Goal: Transaction & Acquisition: Purchase product/service

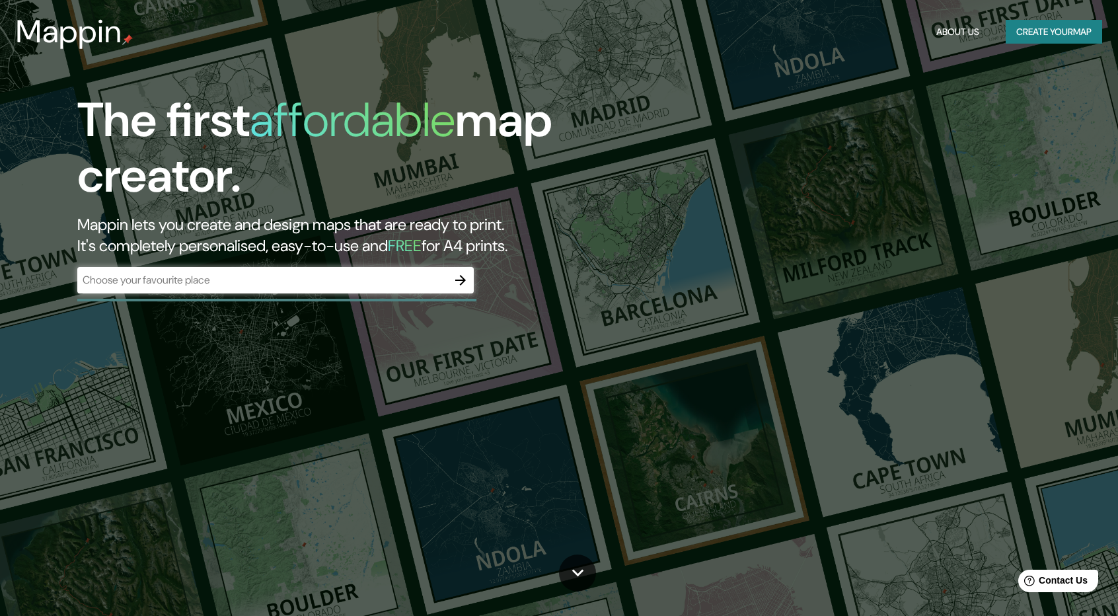
click at [339, 264] on div "The first affordable map creator. Mappin lets you create and design maps that a…" at bounding box center [356, 199] width 670 height 214
click at [337, 274] on input "text" at bounding box center [262, 279] width 370 height 15
type input "huancayo"
click at [364, 321] on div "The first affordable map creator. Mappin lets you create and design maps that a…" at bounding box center [559, 308] width 1118 height 616
click at [367, 282] on input "huancayo" at bounding box center [262, 279] width 370 height 15
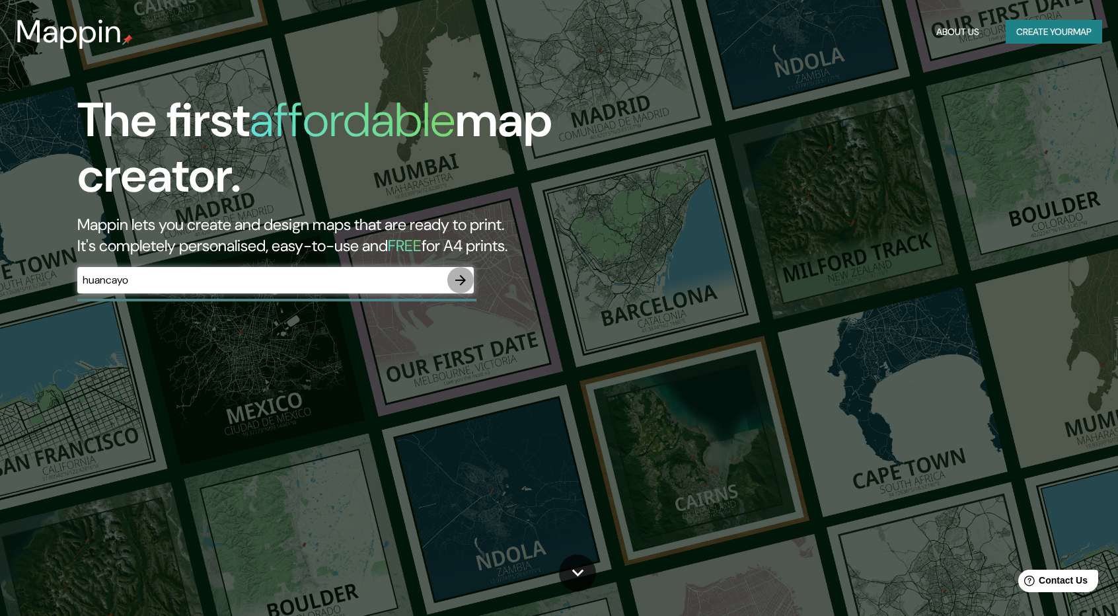
click at [458, 279] on icon "button" at bounding box center [460, 280] width 11 height 11
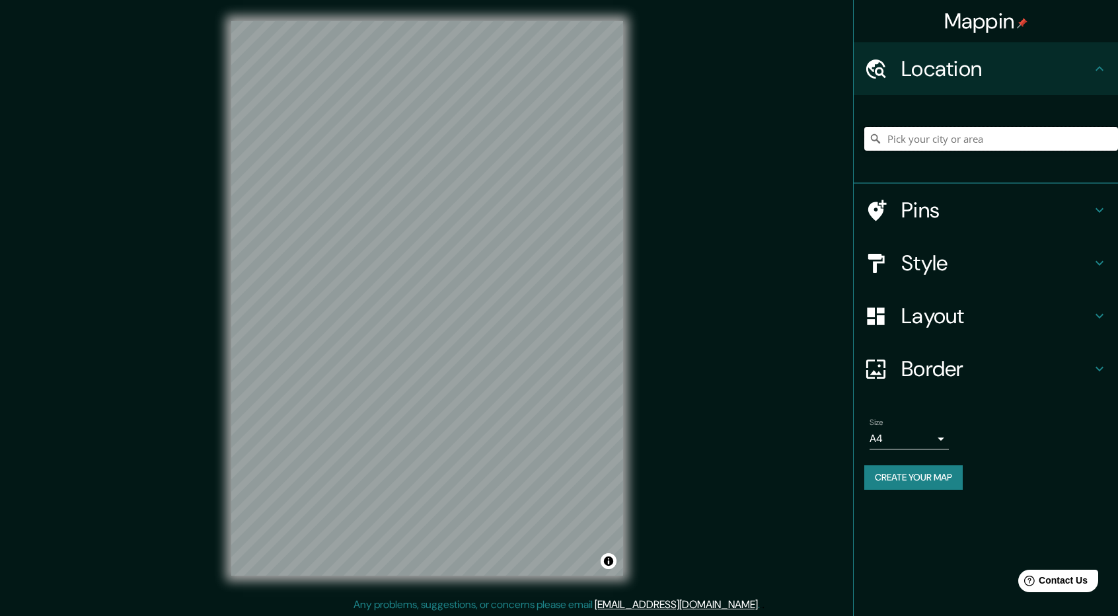
click at [964, 131] on input "Pick your city or area" at bounding box center [991, 139] width 254 height 24
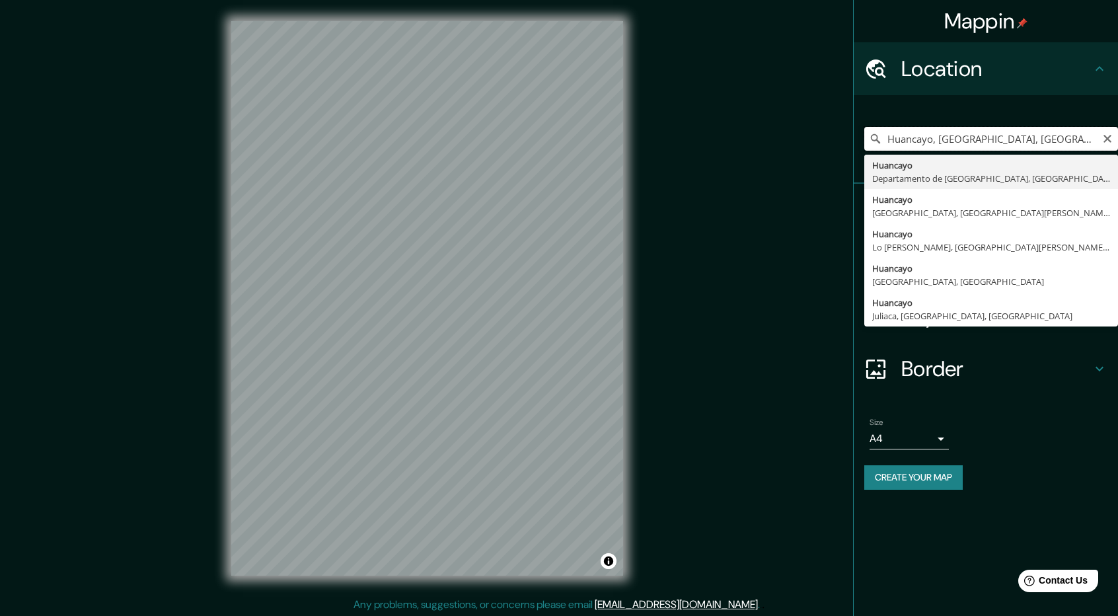
type input "Huancayo, [GEOGRAPHIC_DATA], [GEOGRAPHIC_DATA]"
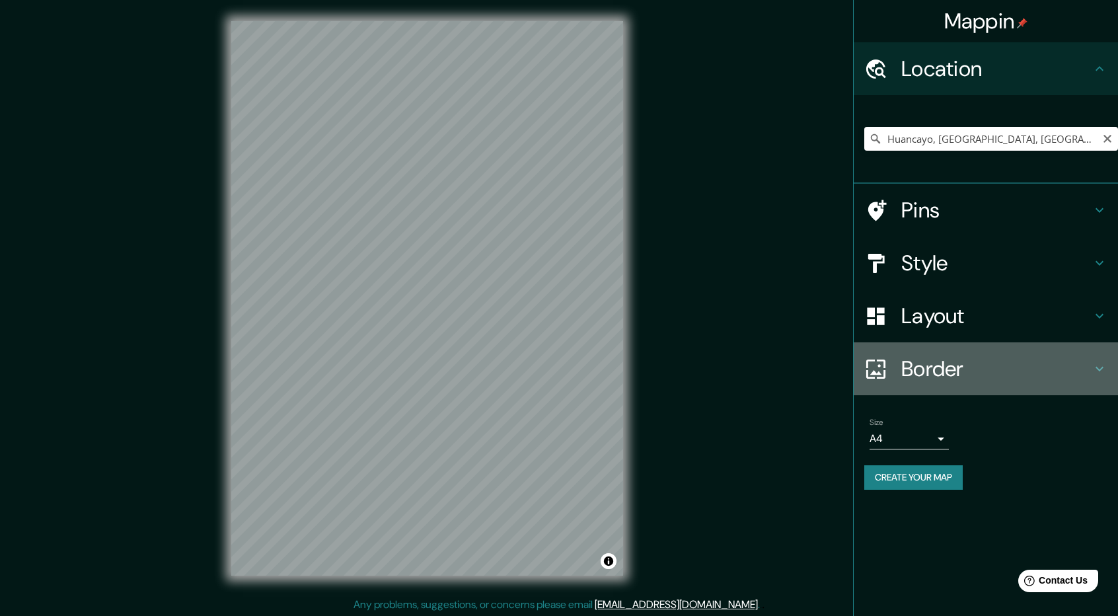
click at [1016, 381] on h4 "Border" at bounding box center [996, 368] width 190 height 26
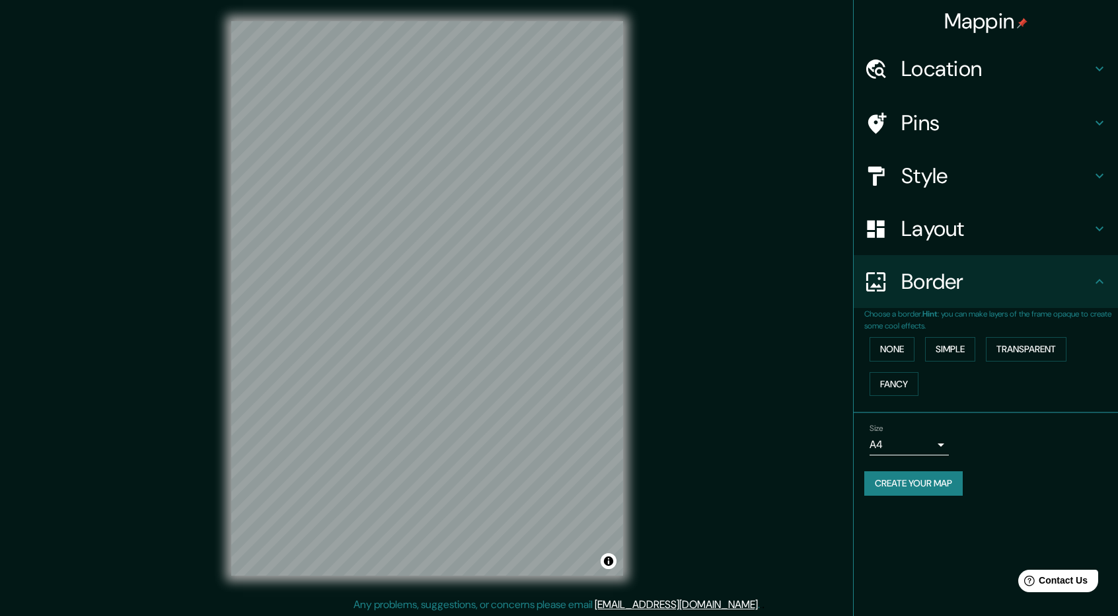
click at [1022, 273] on h4 "Border" at bounding box center [996, 281] width 190 height 26
click at [1021, 245] on div "Layout" at bounding box center [985, 228] width 264 height 53
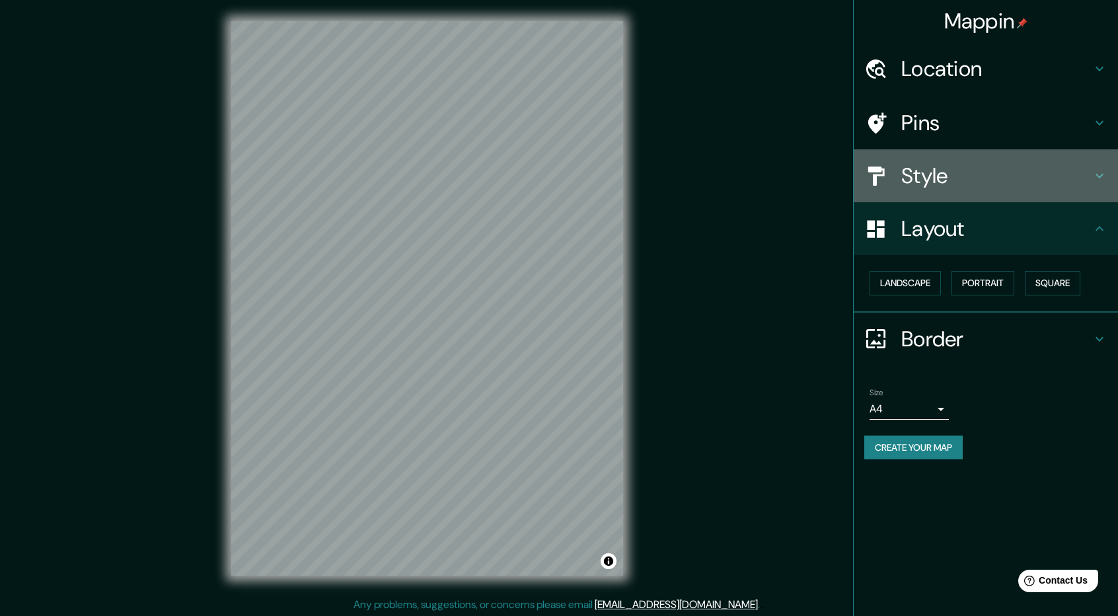
click at [1007, 178] on h4 "Style" at bounding box center [996, 175] width 190 height 26
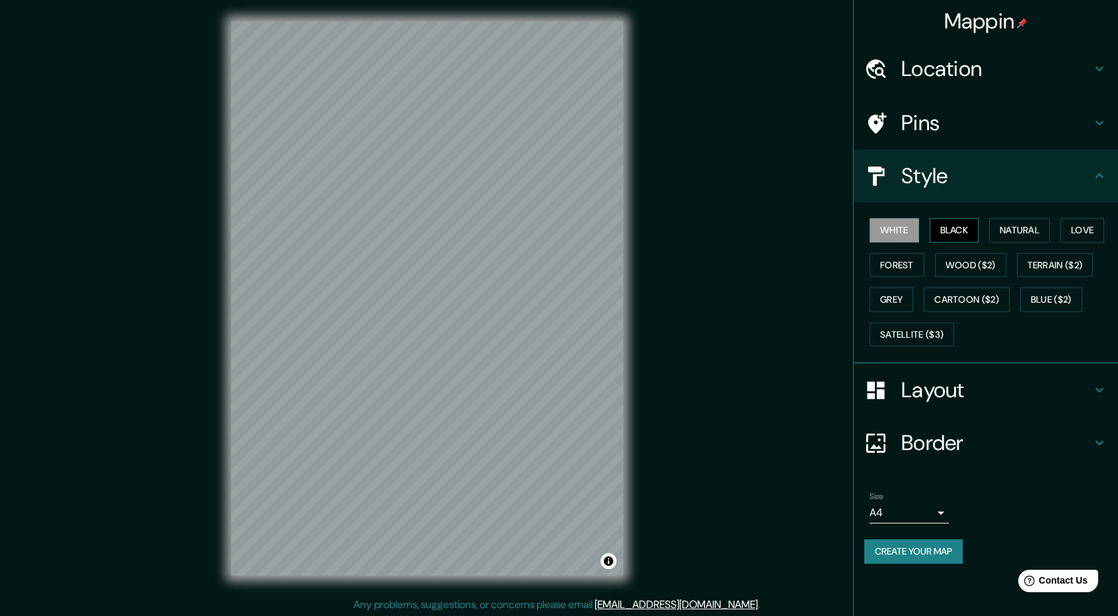
click at [949, 236] on button "Black" at bounding box center [954, 230] width 50 height 24
click at [1025, 219] on button "Natural" at bounding box center [1019, 230] width 61 height 24
click at [1090, 229] on button "Love" at bounding box center [1082, 230] width 44 height 24
click at [890, 262] on button "Forest" at bounding box center [896, 265] width 55 height 24
click at [964, 261] on button "Wood ($2)" at bounding box center [970, 265] width 71 height 24
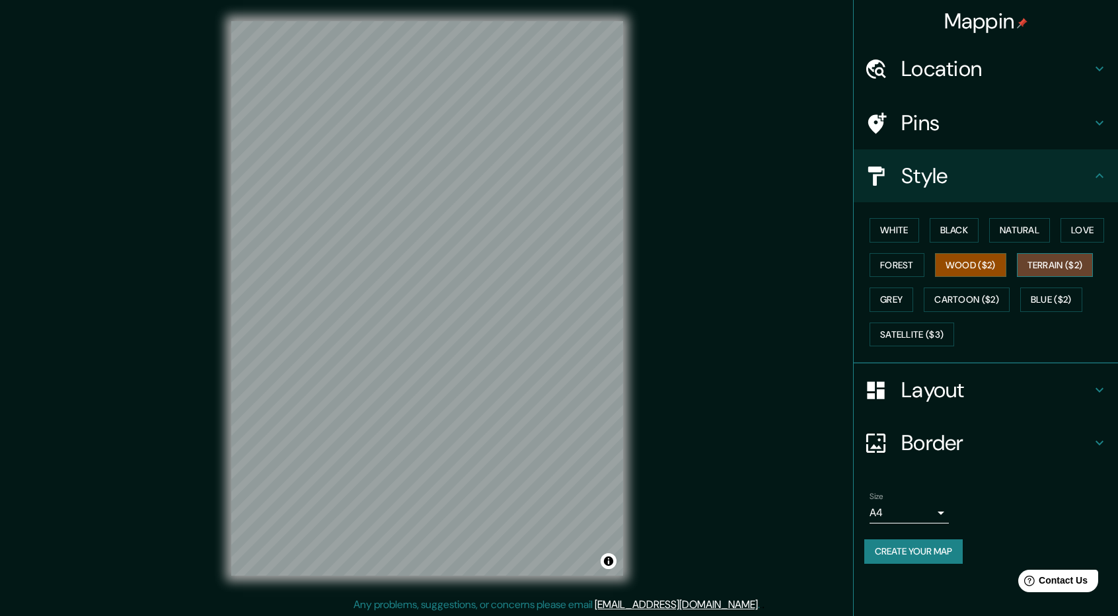
click at [1057, 260] on button "Terrain ($2)" at bounding box center [1054, 265] width 77 height 24
click at [890, 299] on button "Grey" at bounding box center [891, 299] width 44 height 24
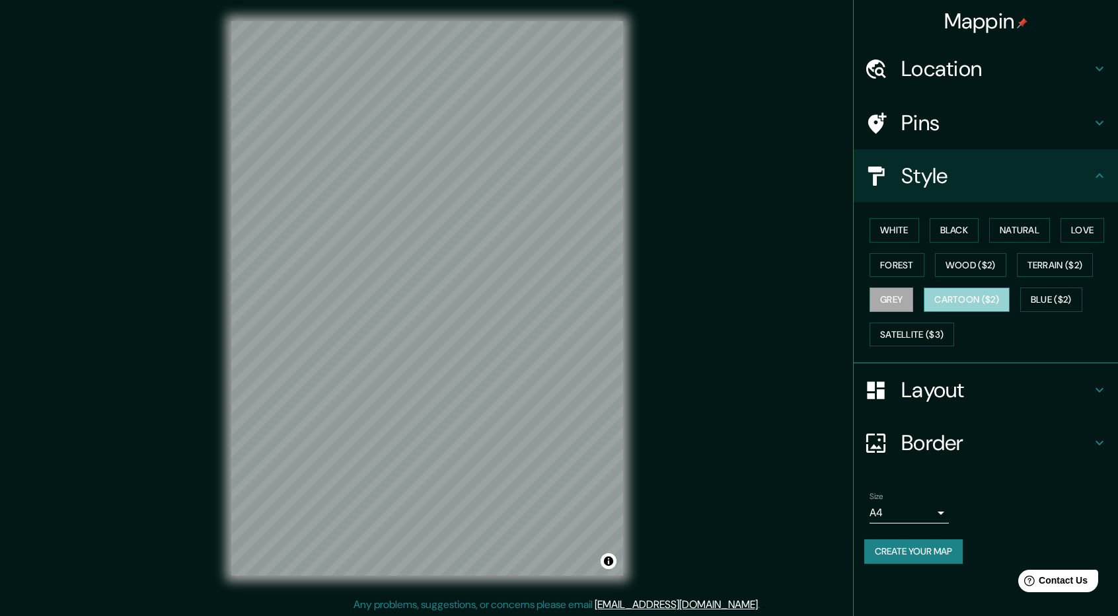
click at [946, 296] on button "Cartoon ($2)" at bounding box center [966, 299] width 86 height 24
click at [1036, 291] on button "Blue ($2)" at bounding box center [1051, 299] width 62 height 24
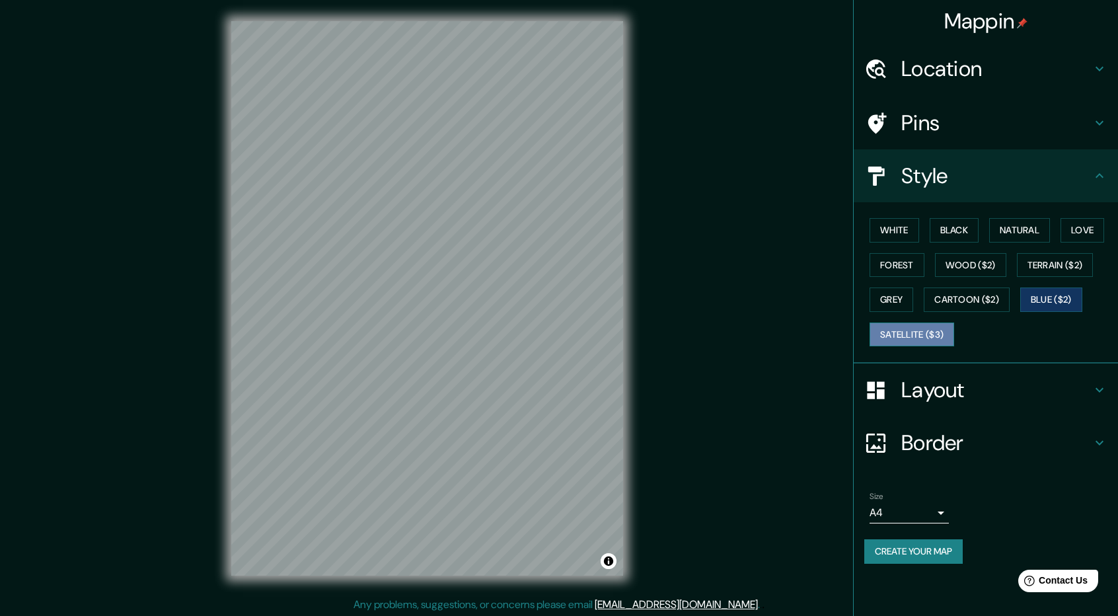
click at [927, 329] on button "Satellite ($3)" at bounding box center [911, 334] width 85 height 24
click at [1029, 224] on button "Natural" at bounding box center [1019, 230] width 61 height 24
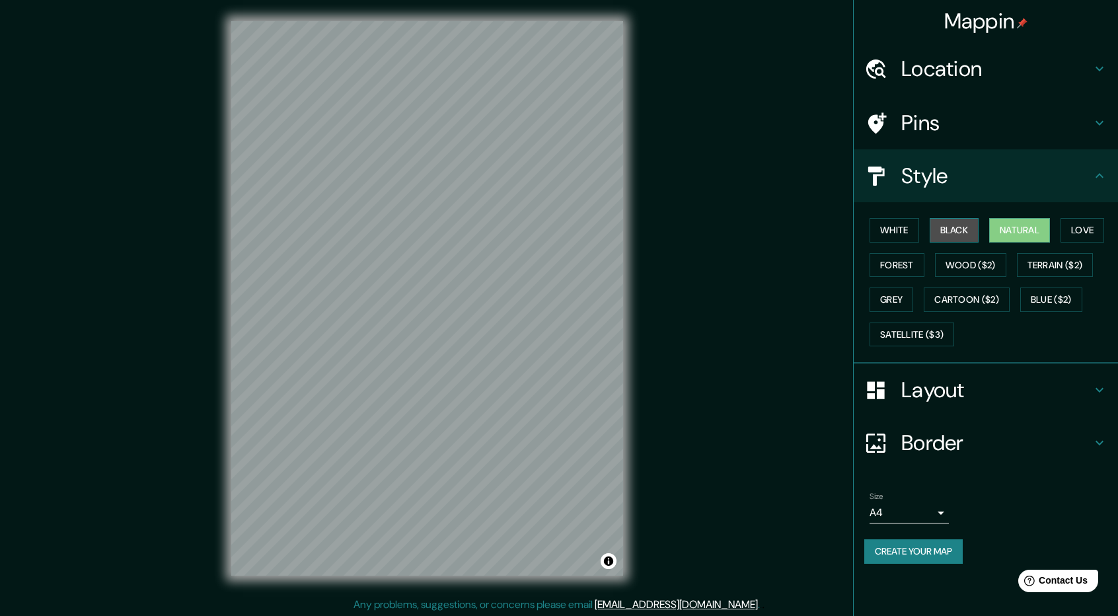
click at [943, 233] on button "Black" at bounding box center [954, 230] width 50 height 24
click at [918, 334] on button "Satellite ($3)" at bounding box center [911, 334] width 85 height 24
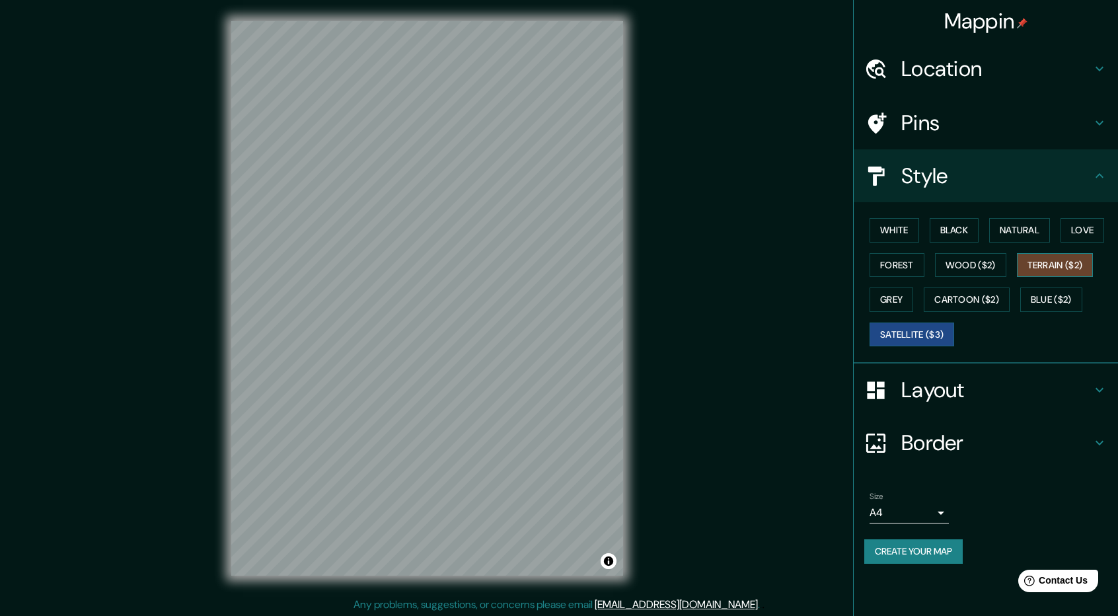
click at [1022, 264] on button "Terrain ($2)" at bounding box center [1054, 265] width 77 height 24
click at [1034, 273] on button "Terrain ($2)" at bounding box center [1054, 265] width 77 height 24
click at [958, 293] on button "Cartoon ($2)" at bounding box center [966, 299] width 86 height 24
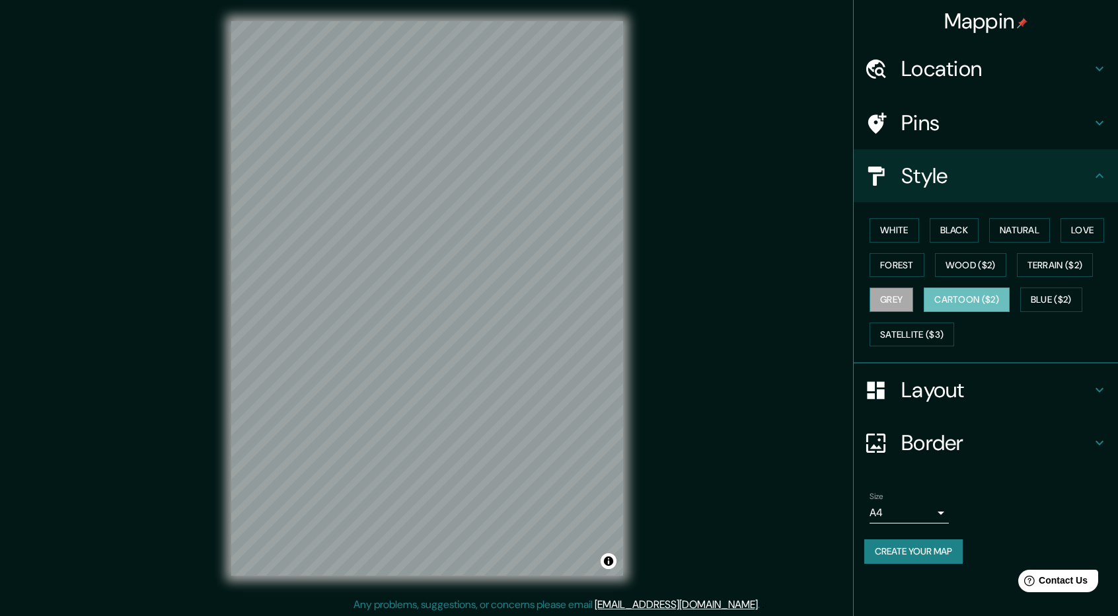
click at [910, 293] on button "Grey" at bounding box center [891, 299] width 44 height 24
click at [908, 253] on button "Forest" at bounding box center [896, 265] width 55 height 24
click at [1022, 215] on div "White Black Natural Love Forest Wood ($2) Terrain ($2) Grey Cartoon ($2) Blue (…" at bounding box center [991, 282] width 254 height 139
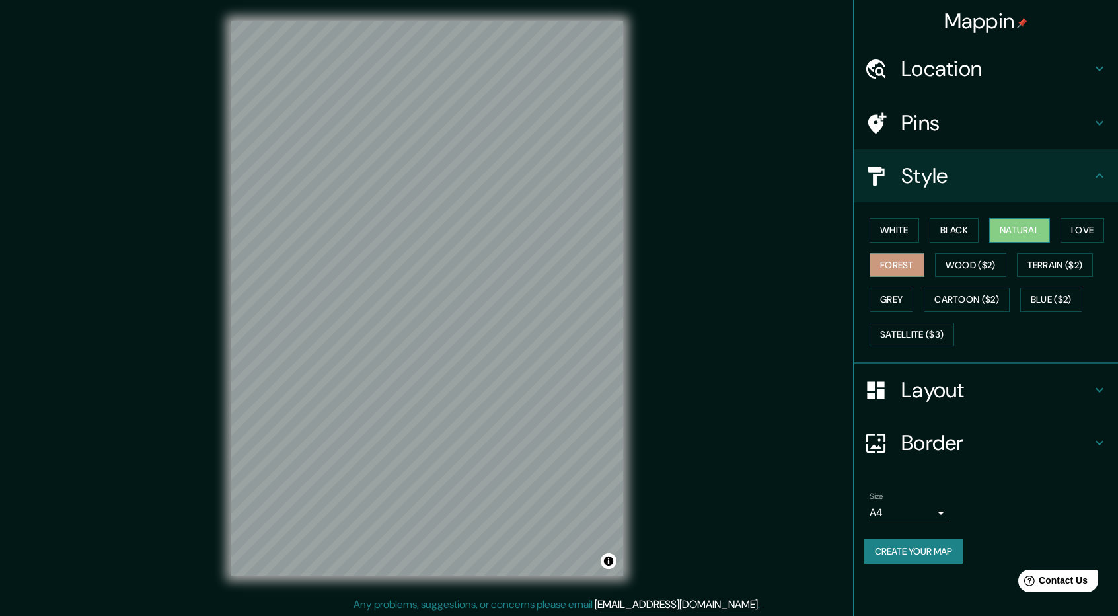
click at [1030, 229] on button "Natural" at bounding box center [1019, 230] width 61 height 24
click at [906, 334] on button "Satellite ($3)" at bounding box center [911, 334] width 85 height 24
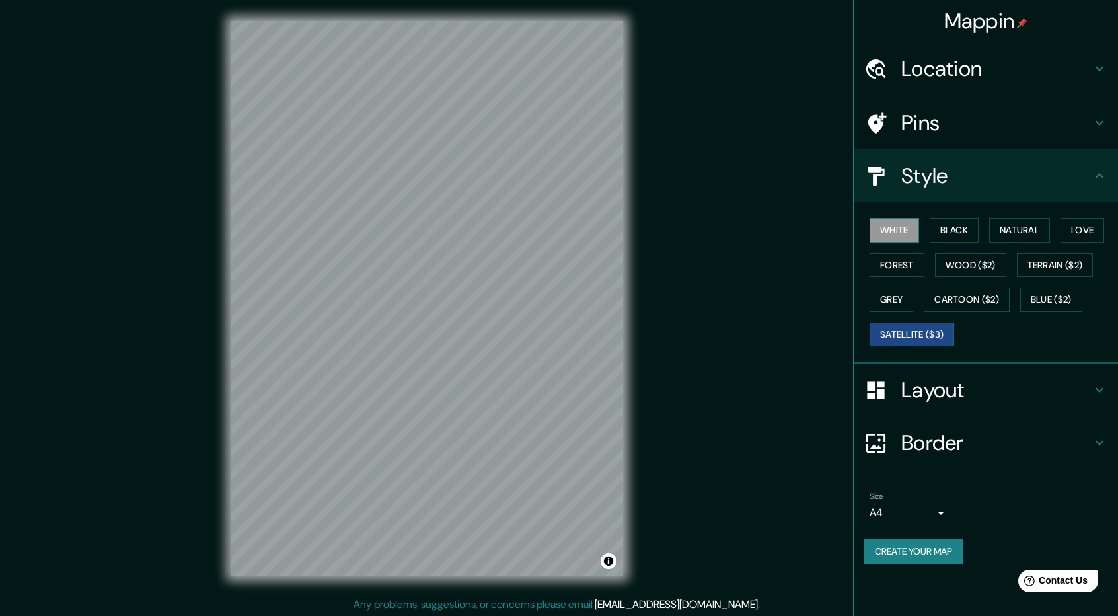
click at [893, 234] on button "White" at bounding box center [894, 230] width 50 height 24
click at [950, 232] on button "Black" at bounding box center [954, 230] width 50 height 24
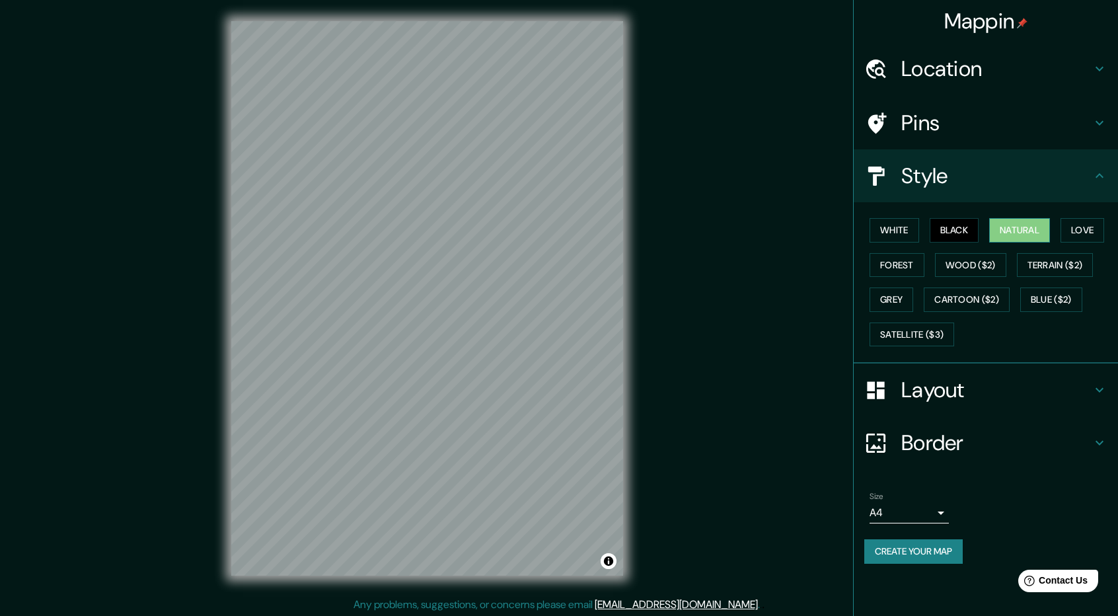
click at [1018, 227] on button "Natural" at bounding box center [1019, 230] width 61 height 24
click at [898, 233] on button "White" at bounding box center [894, 230] width 50 height 24
click at [443, 306] on div at bounding box center [442, 302] width 11 height 11
click at [964, 231] on button "Black" at bounding box center [954, 230] width 50 height 24
click at [1033, 229] on button "Natural" at bounding box center [1019, 230] width 61 height 24
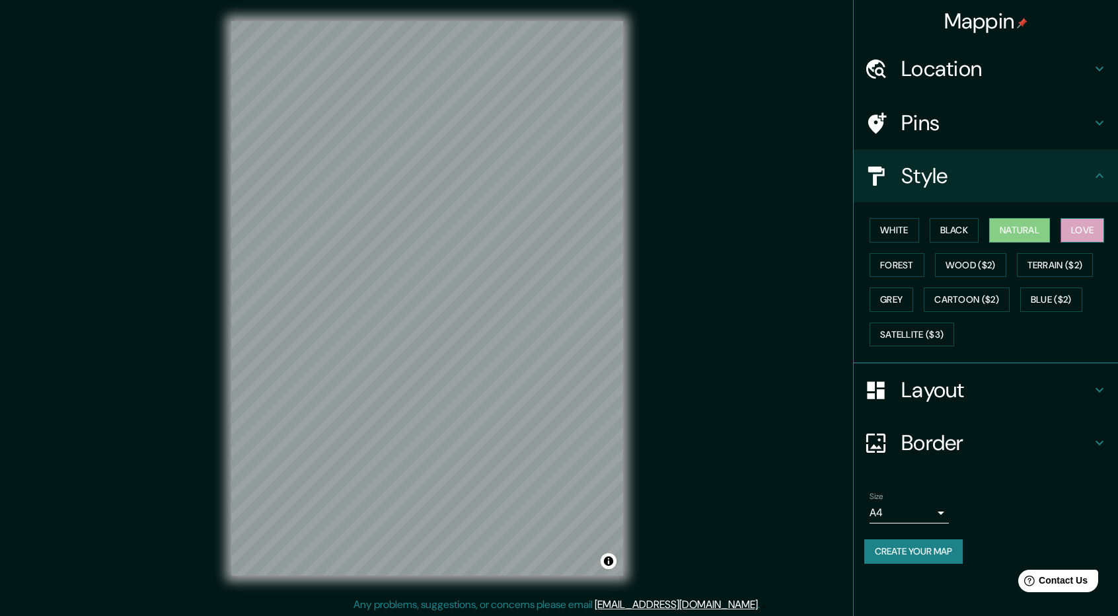
click at [1075, 229] on button "Love" at bounding box center [1082, 230] width 44 height 24
click at [889, 258] on button "Forest" at bounding box center [896, 265] width 55 height 24
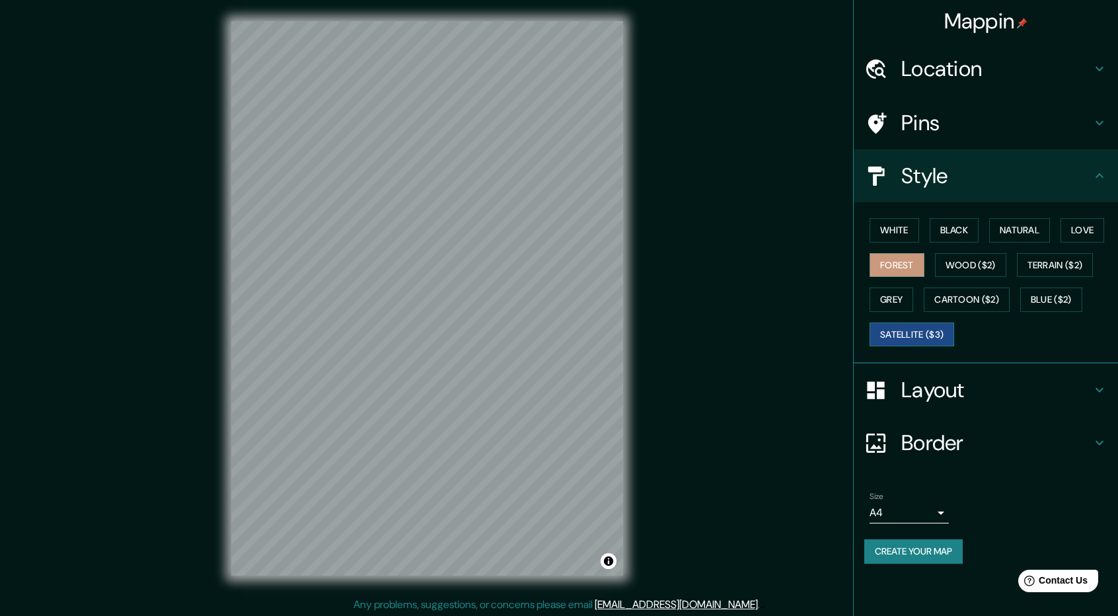
click at [930, 324] on button "Satellite ($3)" at bounding box center [911, 334] width 85 height 24
click at [902, 233] on button "White" at bounding box center [894, 230] width 50 height 24
click at [920, 336] on button "Satellite ($3)" at bounding box center [911, 334] width 85 height 24
click at [884, 232] on button "White" at bounding box center [894, 230] width 50 height 24
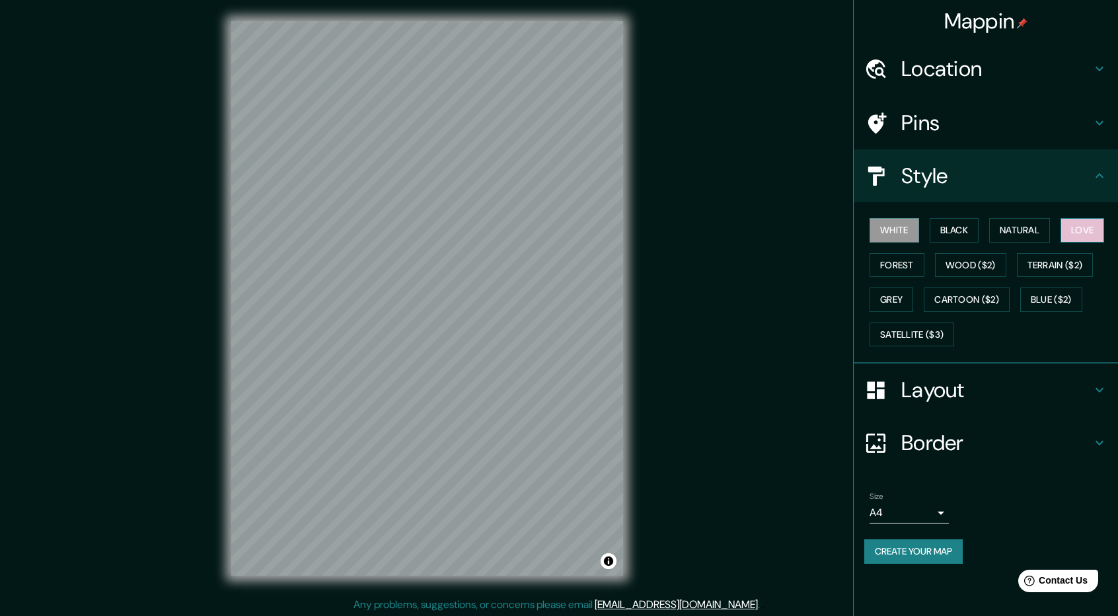
click at [1085, 240] on button "Love" at bounding box center [1082, 230] width 44 height 24
click at [940, 281] on div "White Black Natural Love Forest Wood ($2) Terrain ($2) Grey Cartoon ($2) Blue (…" at bounding box center [991, 282] width 254 height 139
click at [910, 277] on div "White Black Natural Love Forest Wood ($2) Terrain ($2) Grey Cartoon ($2) Blue (…" at bounding box center [991, 282] width 254 height 139
click at [904, 264] on button "Forest" at bounding box center [896, 265] width 55 height 24
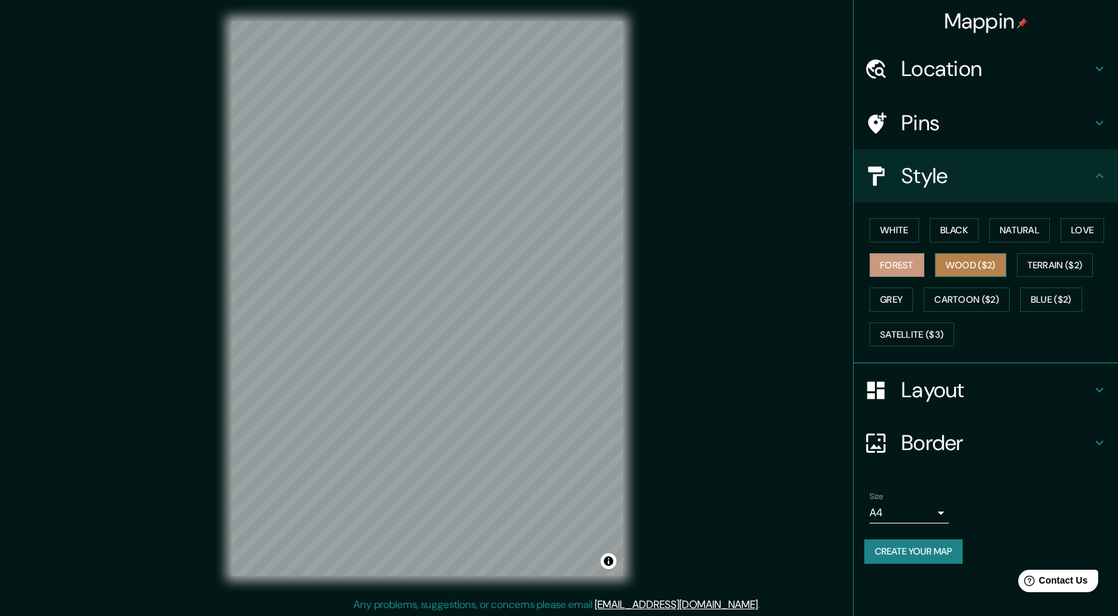
click at [968, 261] on button "Wood ($2)" at bounding box center [970, 265] width 71 height 24
click at [911, 266] on button "Forest" at bounding box center [896, 265] width 55 height 24
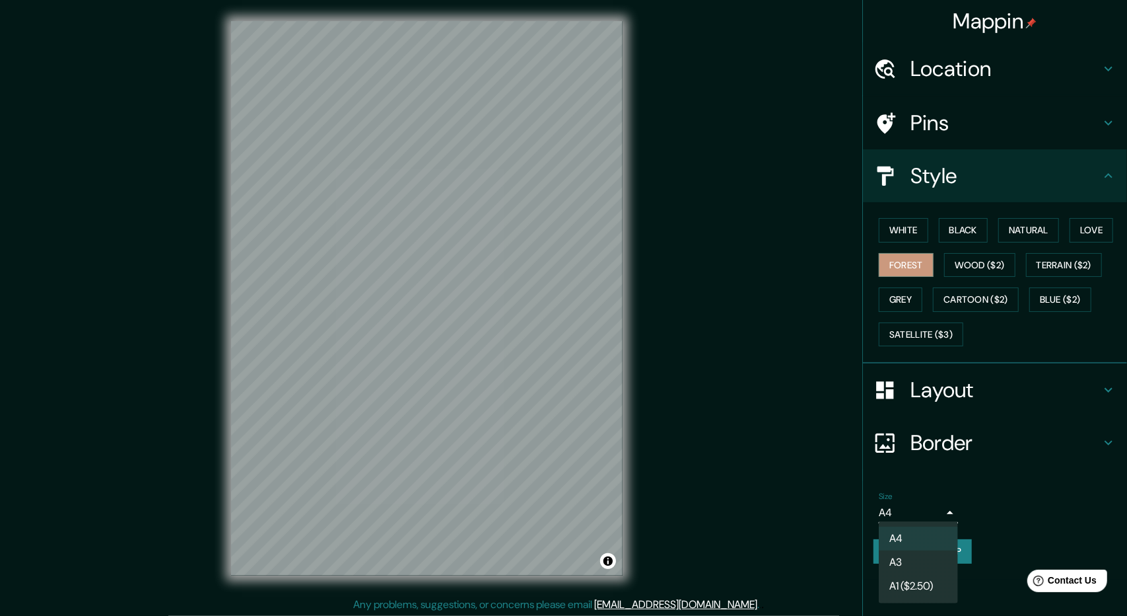
click at [916, 509] on body "Mappin Location Huancayo, Departamento de Junín, Perú Pins Style White Black Na…" at bounding box center [563, 308] width 1127 height 616
click at [913, 563] on li "A3" at bounding box center [918, 562] width 79 height 24
type input "a4"
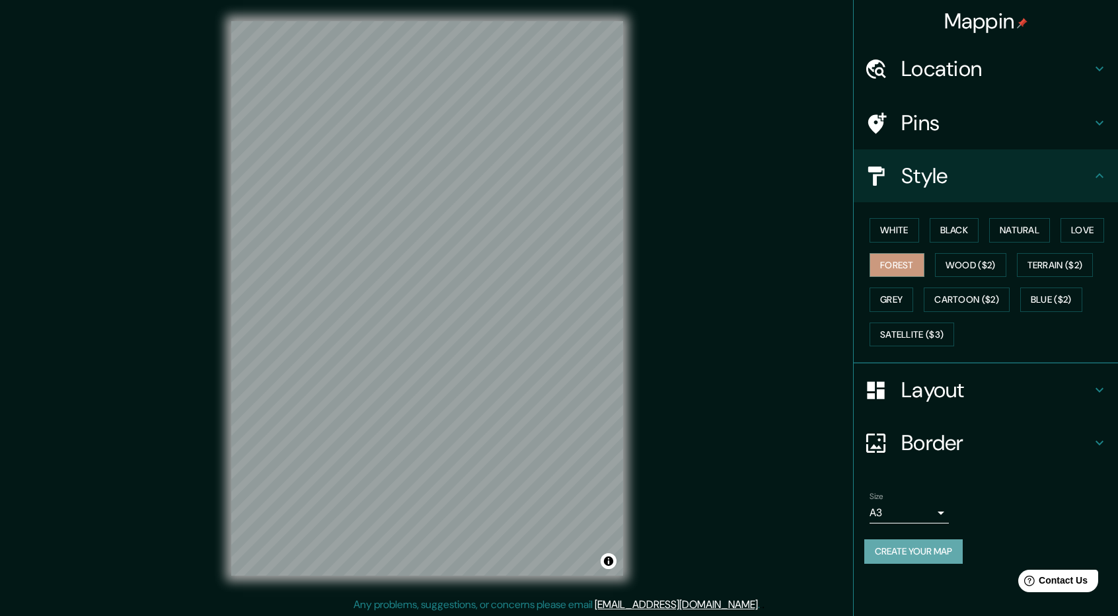
click at [930, 552] on button "Create your map" at bounding box center [913, 551] width 98 height 24
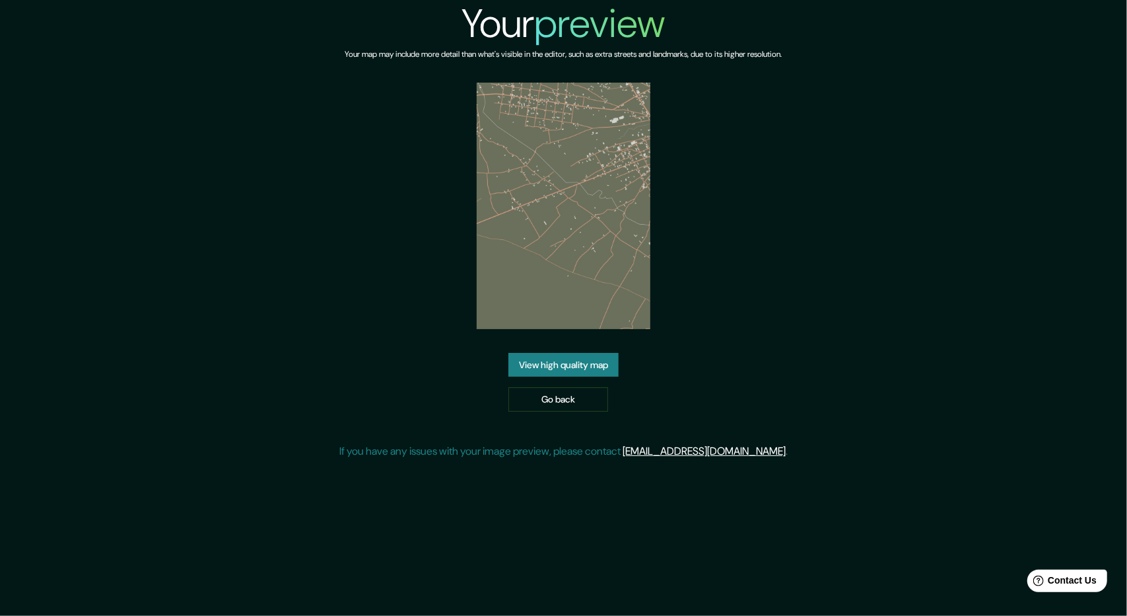
click at [579, 372] on link "View high quality map" at bounding box center [564, 365] width 110 height 24
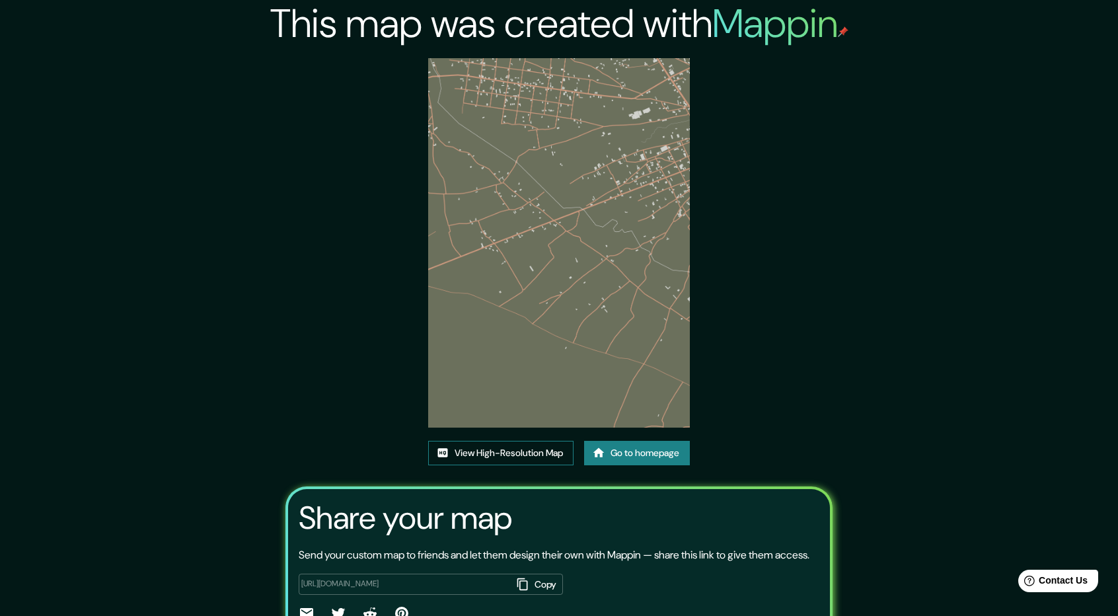
click at [499, 455] on link "View High-Resolution Map" at bounding box center [500, 453] width 145 height 24
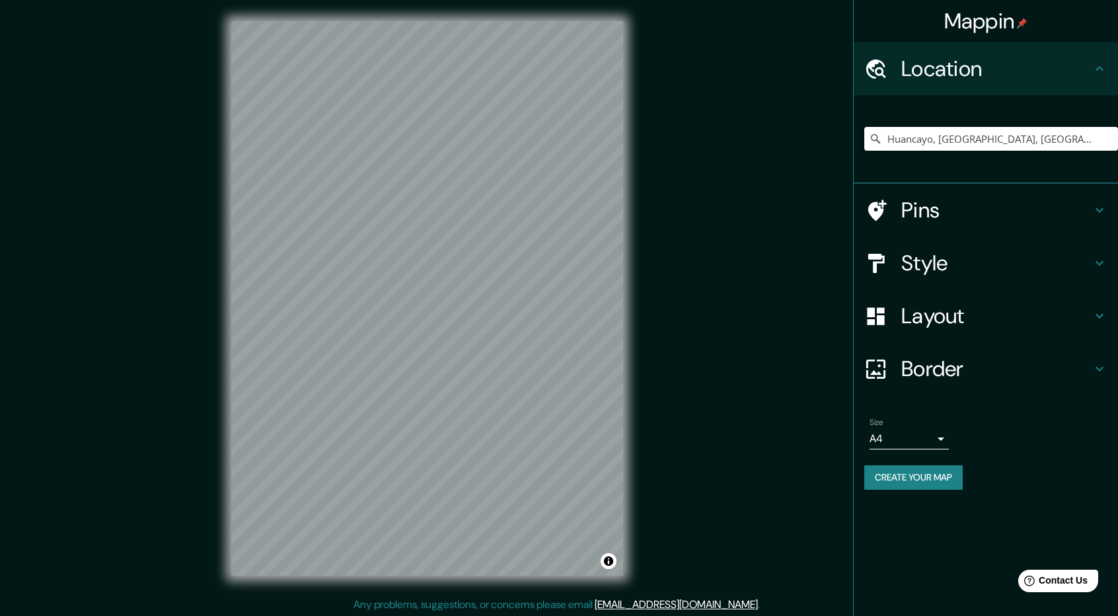
click at [1000, 129] on input "Huancayo, [GEOGRAPHIC_DATA], [GEOGRAPHIC_DATA]" at bounding box center [991, 139] width 254 height 24
click at [967, 141] on input "Huancayo, [GEOGRAPHIC_DATA], [GEOGRAPHIC_DATA]" at bounding box center [991, 139] width 254 height 24
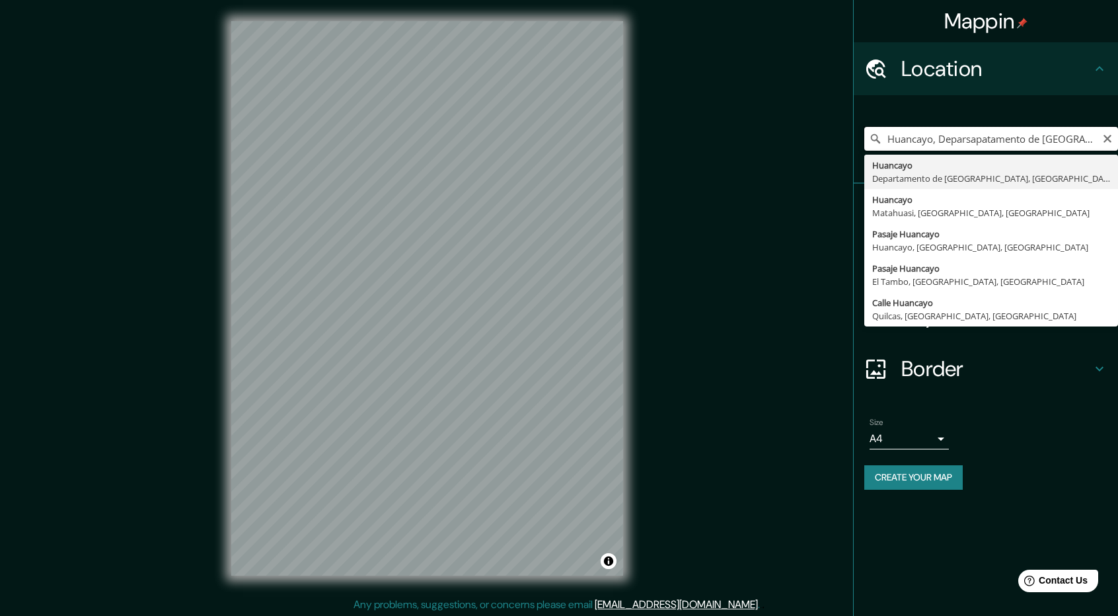
click at [967, 141] on input "Huancayo, Deparsapatamento de Junín, Perú" at bounding box center [991, 139] width 254 height 24
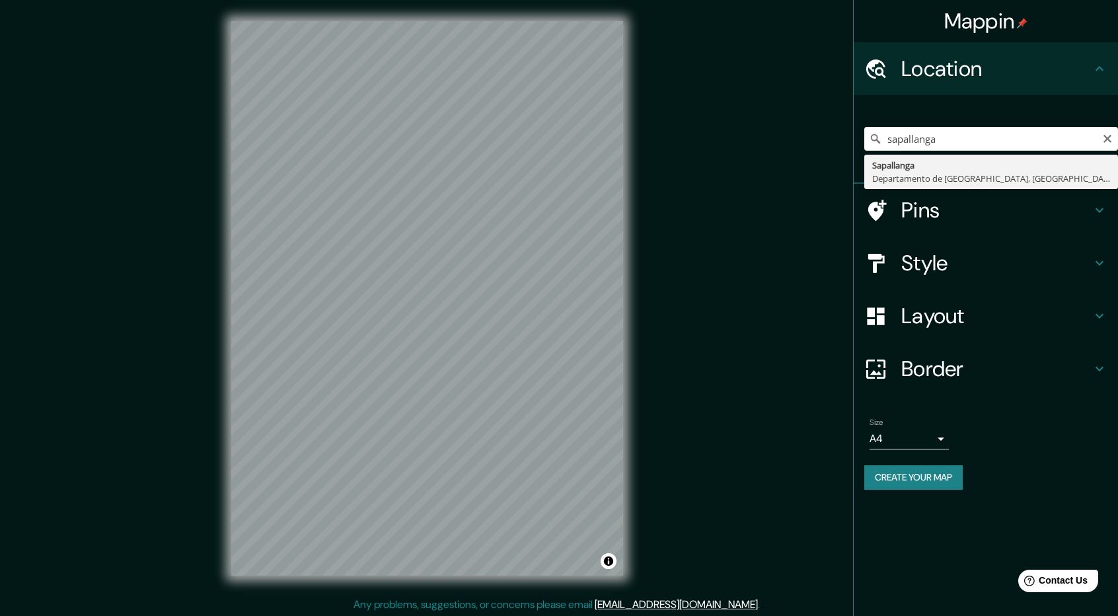
type input "[GEOGRAPHIC_DATA], [GEOGRAPHIC_DATA], [GEOGRAPHIC_DATA]"
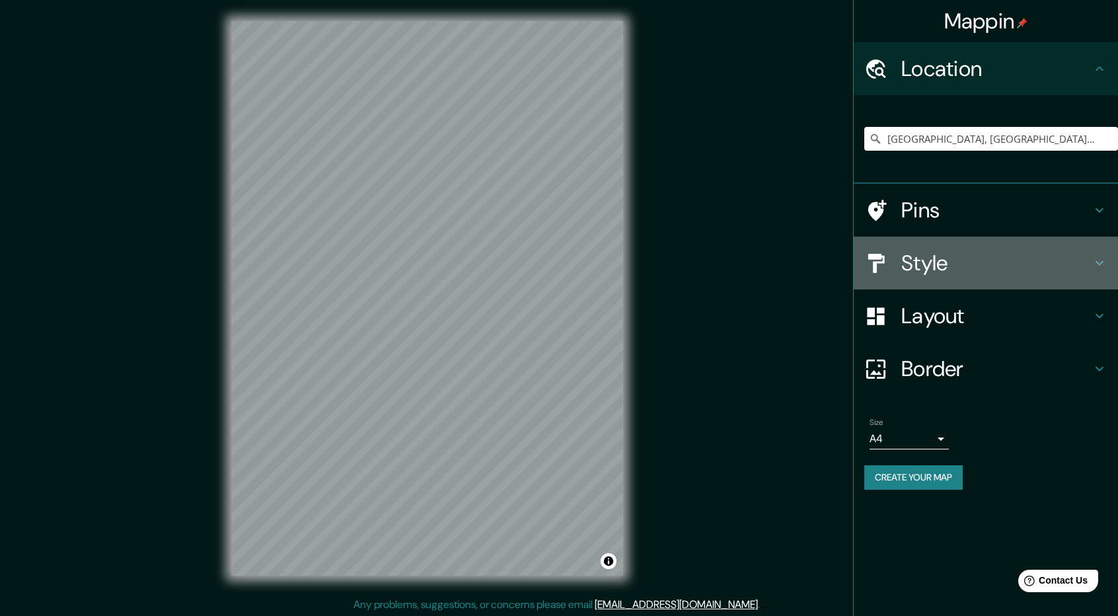
click at [972, 277] on div "Style" at bounding box center [985, 262] width 264 height 53
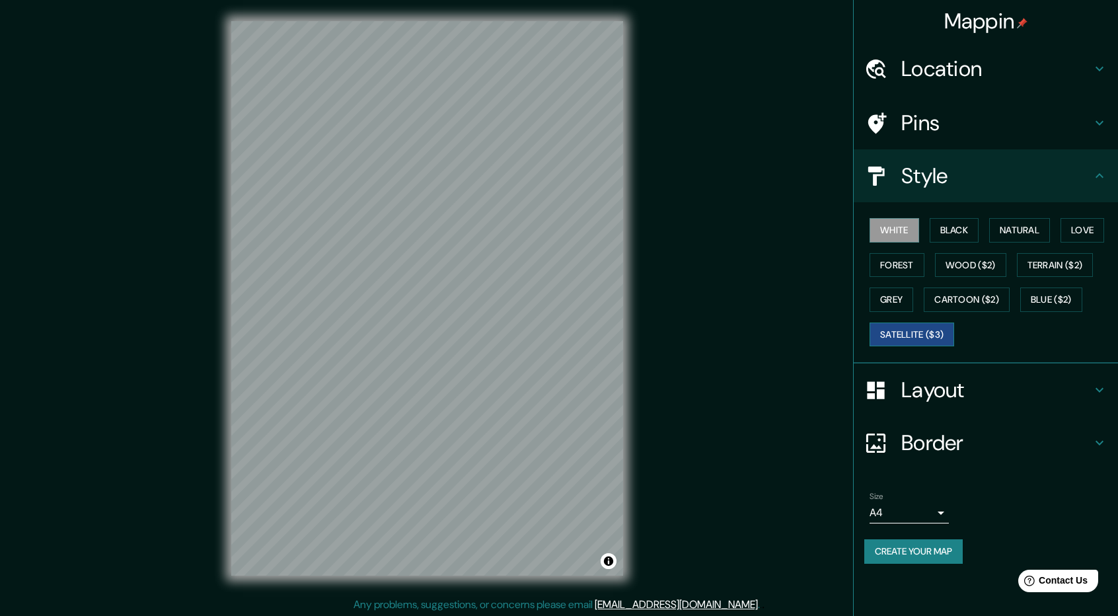
click at [936, 323] on button "Satellite ($3)" at bounding box center [911, 334] width 85 height 24
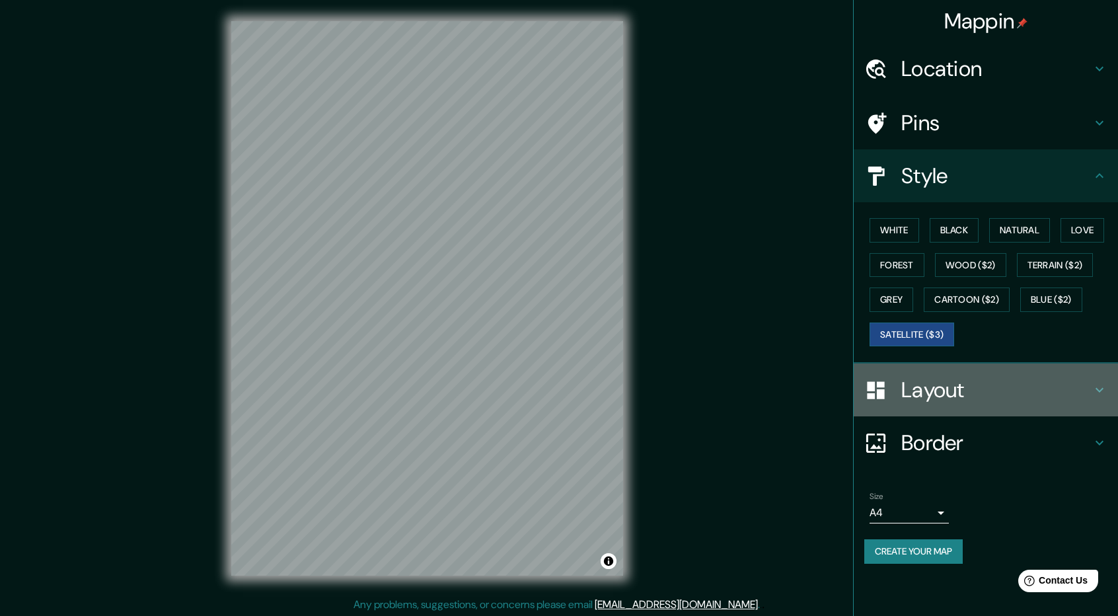
click at [987, 394] on h4 "Layout" at bounding box center [996, 389] width 190 height 26
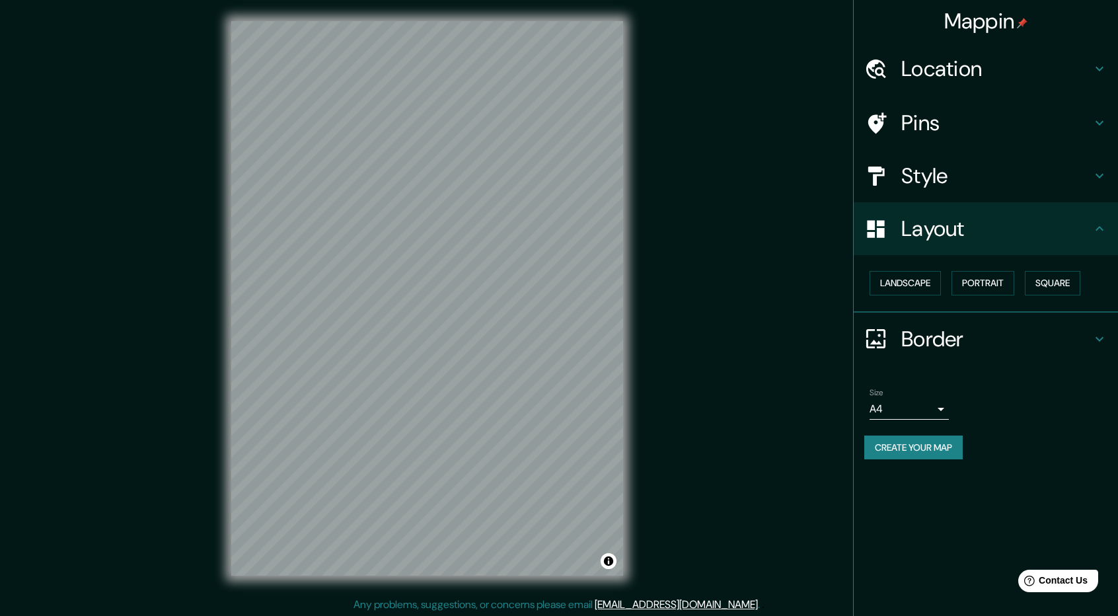
click at [955, 116] on h4 "Pins" at bounding box center [996, 123] width 190 height 26
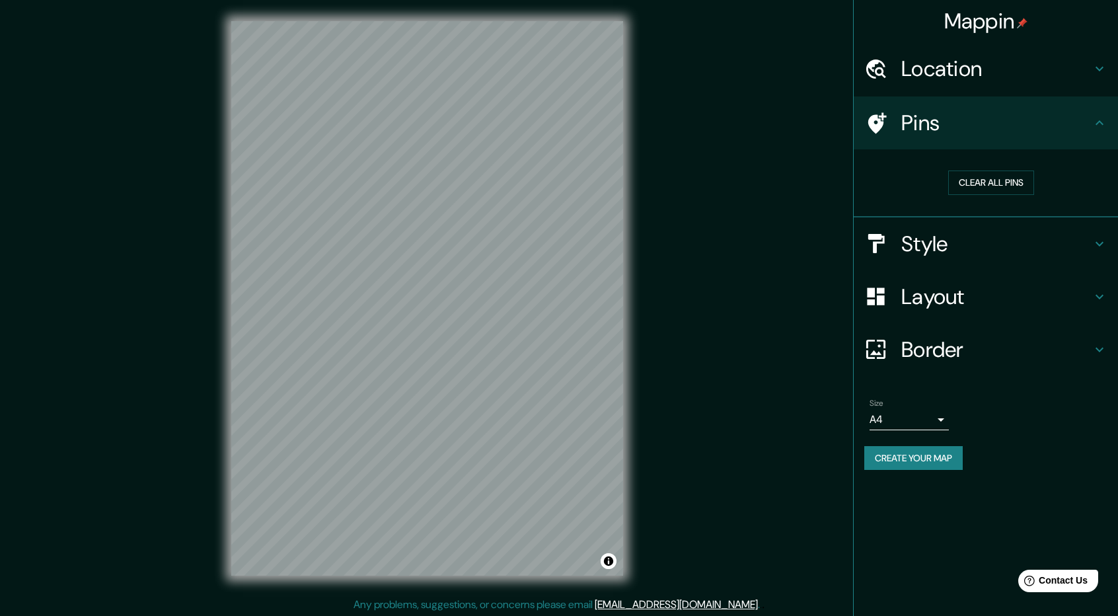
click at [964, 242] on h4 "Style" at bounding box center [996, 244] width 190 height 26
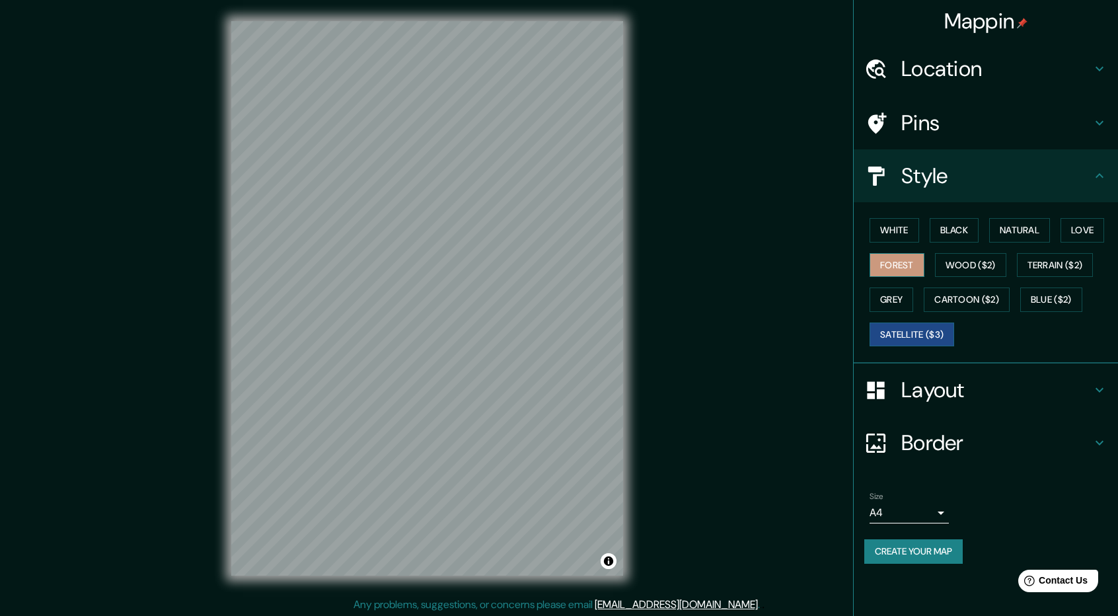
click at [890, 264] on button "Forest" at bounding box center [896, 265] width 55 height 24
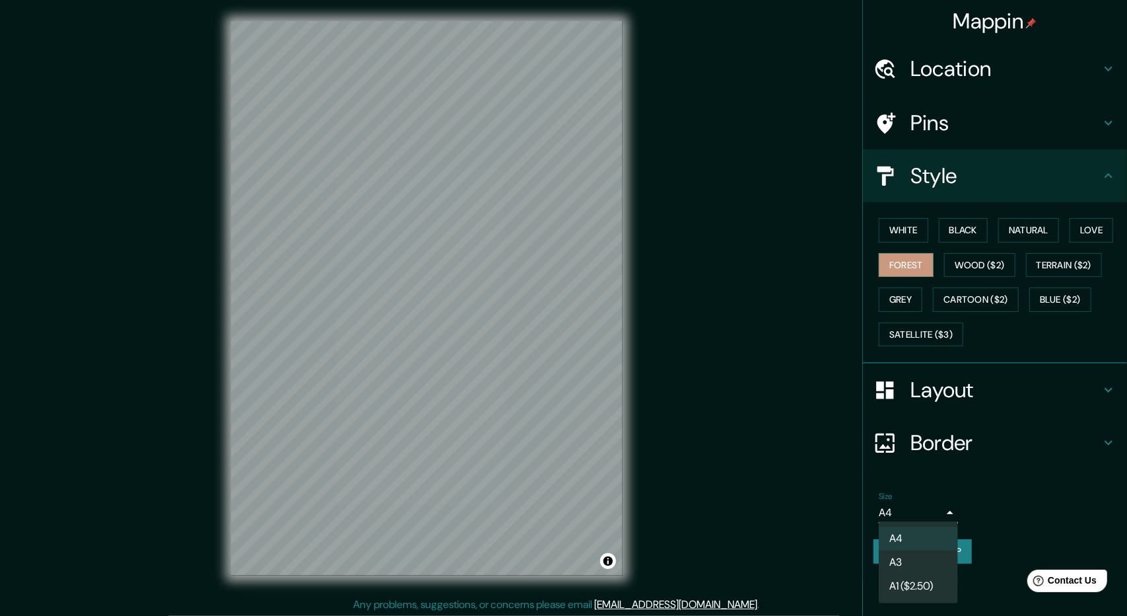
click at [924, 515] on body "Mappin Location Sapallanga, Departamento de Junín, Perú Pins Style White Black …" at bounding box center [563, 308] width 1127 height 616
click at [929, 563] on li "A3" at bounding box center [918, 562] width 79 height 24
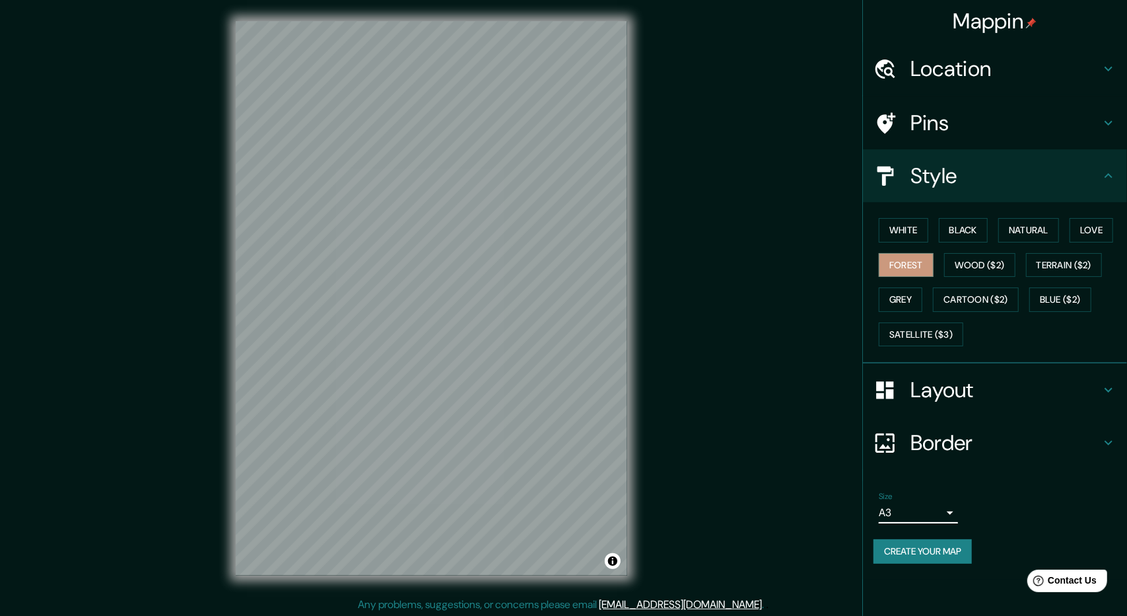
click at [918, 501] on body "Mappin Location Sapallanga, Departamento de Junín, Perú Pins Style White Black …" at bounding box center [563, 308] width 1127 height 616
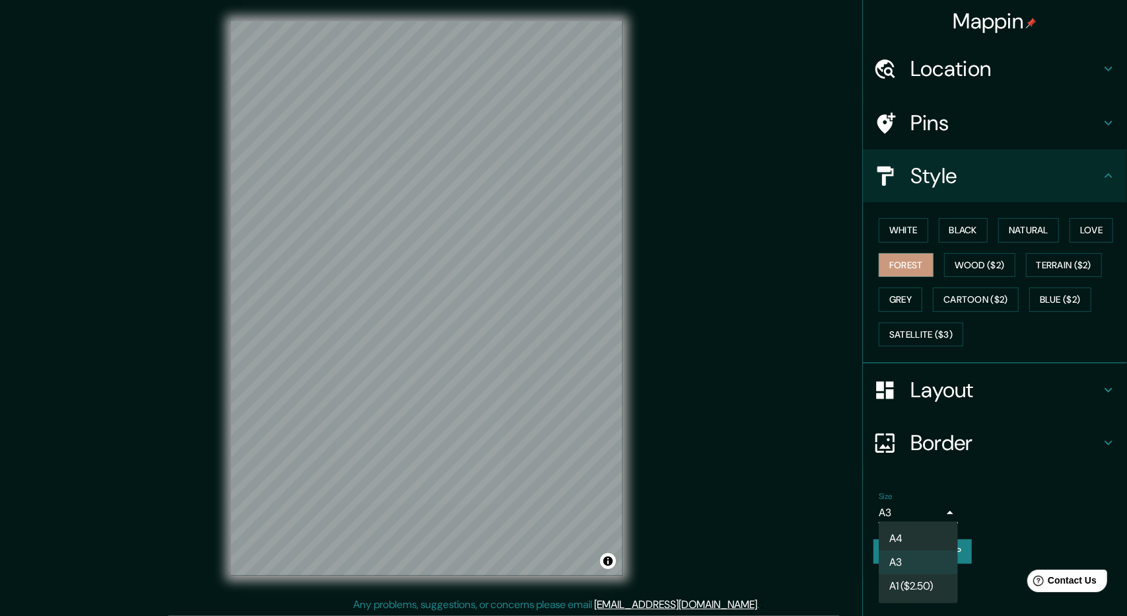
click at [918, 500] on div at bounding box center [563, 308] width 1127 height 616
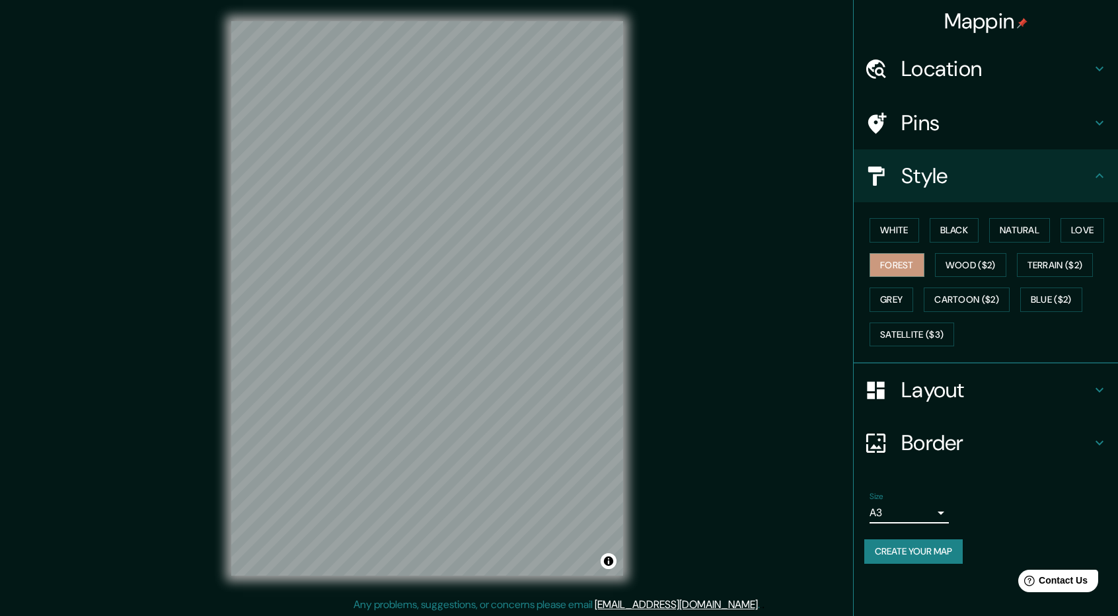
click at [933, 549] on button "Create your map" at bounding box center [913, 551] width 98 height 24
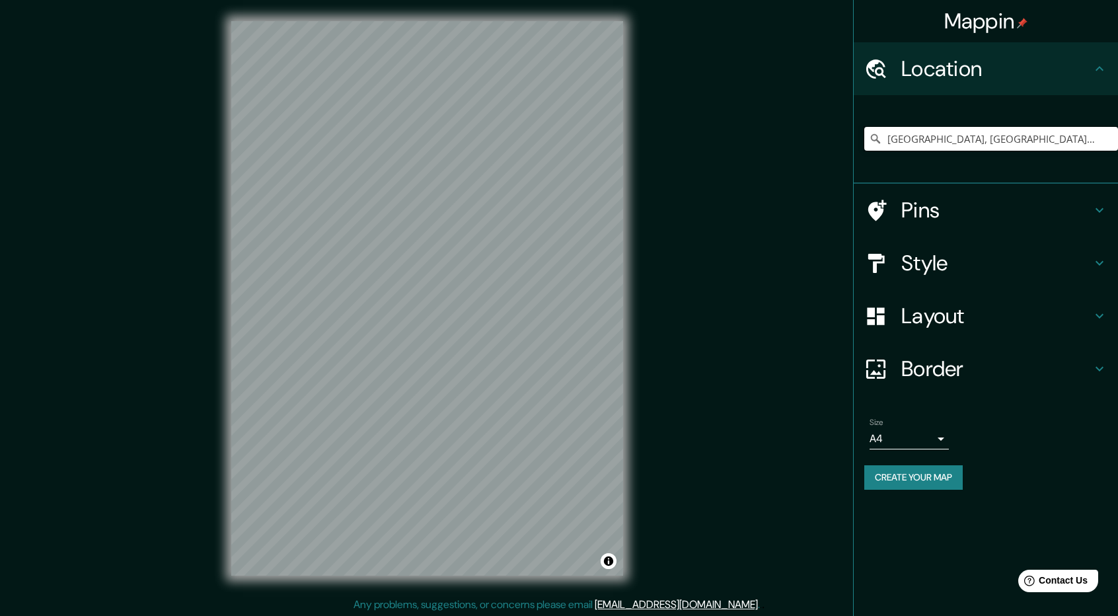
click at [922, 137] on input "[GEOGRAPHIC_DATA], [GEOGRAPHIC_DATA], [GEOGRAPHIC_DATA]" at bounding box center [991, 139] width 254 height 24
drag, startPoint x: 1049, startPoint y: 133, endPoint x: 1091, endPoint y: 139, distance: 42.7
click at [1050, 133] on input "[GEOGRAPHIC_DATA], [GEOGRAPHIC_DATA], [GEOGRAPHIC_DATA]" at bounding box center [991, 139] width 254 height 24
click at [1091, 139] on input "[GEOGRAPHIC_DATA], [GEOGRAPHIC_DATA], [GEOGRAPHIC_DATA]" at bounding box center [991, 139] width 254 height 24
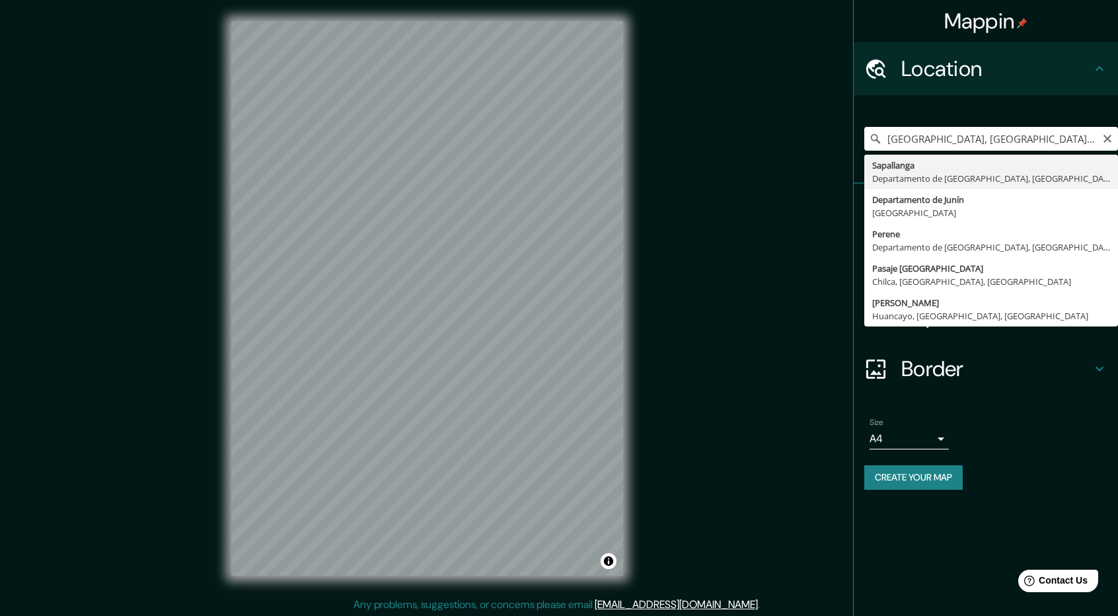
type input "[GEOGRAPHIC_DATA], [GEOGRAPHIC_DATA], [GEOGRAPHIC_DATA]"
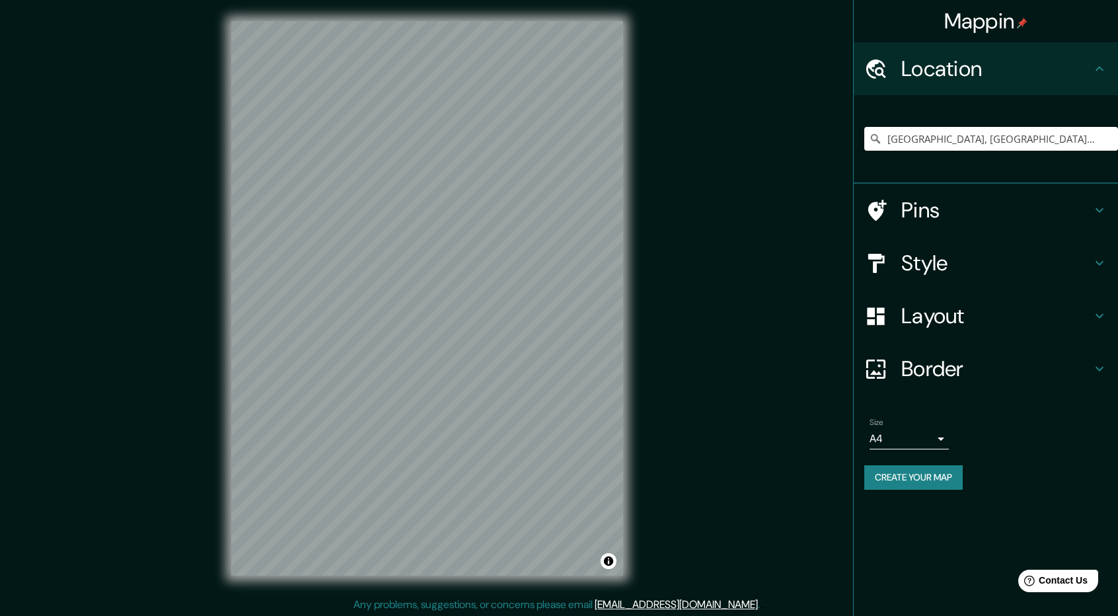
click at [993, 205] on h4 "Pins" at bounding box center [996, 210] width 190 height 26
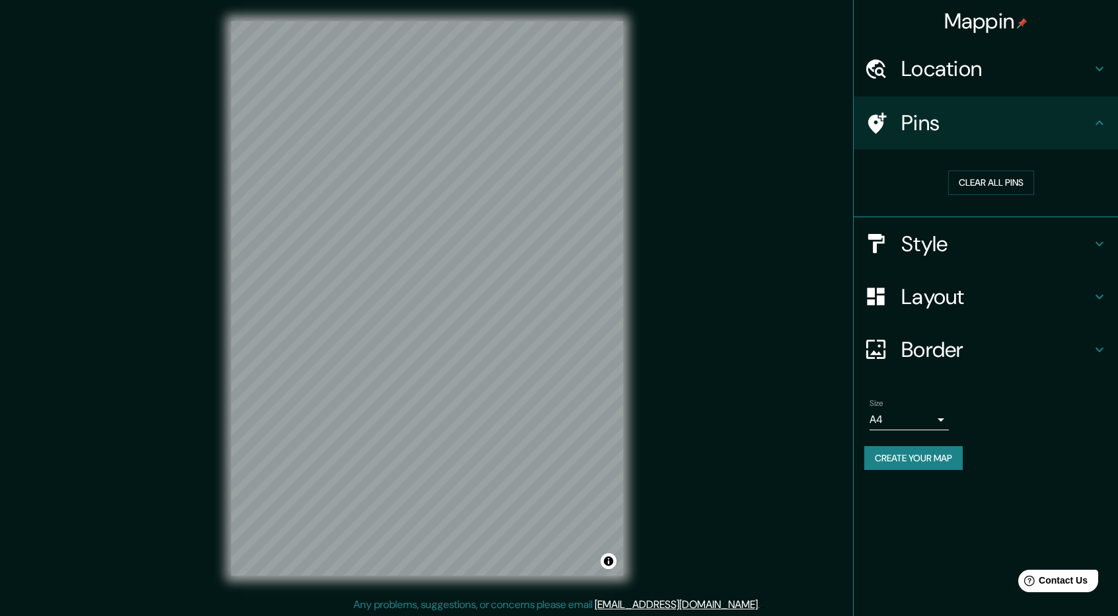
click at [975, 110] on h4 "Pins" at bounding box center [996, 123] width 190 height 26
click at [972, 253] on h4 "Style" at bounding box center [996, 244] width 190 height 26
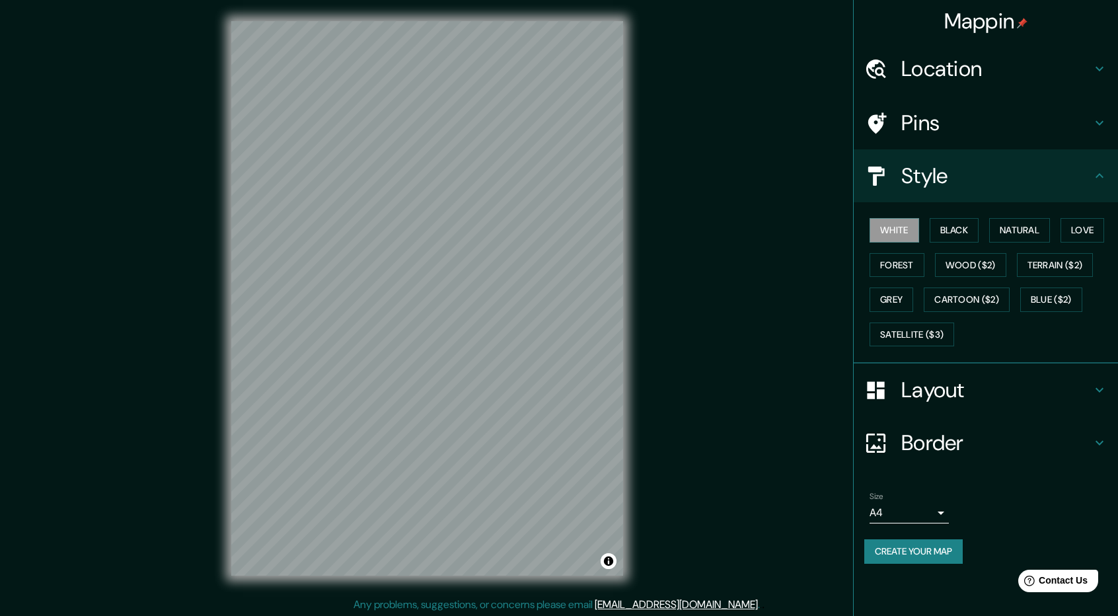
click at [913, 344] on div "White Black Natural Love Forest Wood ($2) Terrain ($2) Grey Cartoon ($2) Blue (…" at bounding box center [991, 282] width 254 height 139
click at [914, 337] on button "Satellite ($3)" at bounding box center [911, 334] width 85 height 24
click at [919, 503] on body "Mappin Location Sapallanga, Departamento de Junín, Perú Pins Style White Black …" at bounding box center [559, 308] width 1118 height 616
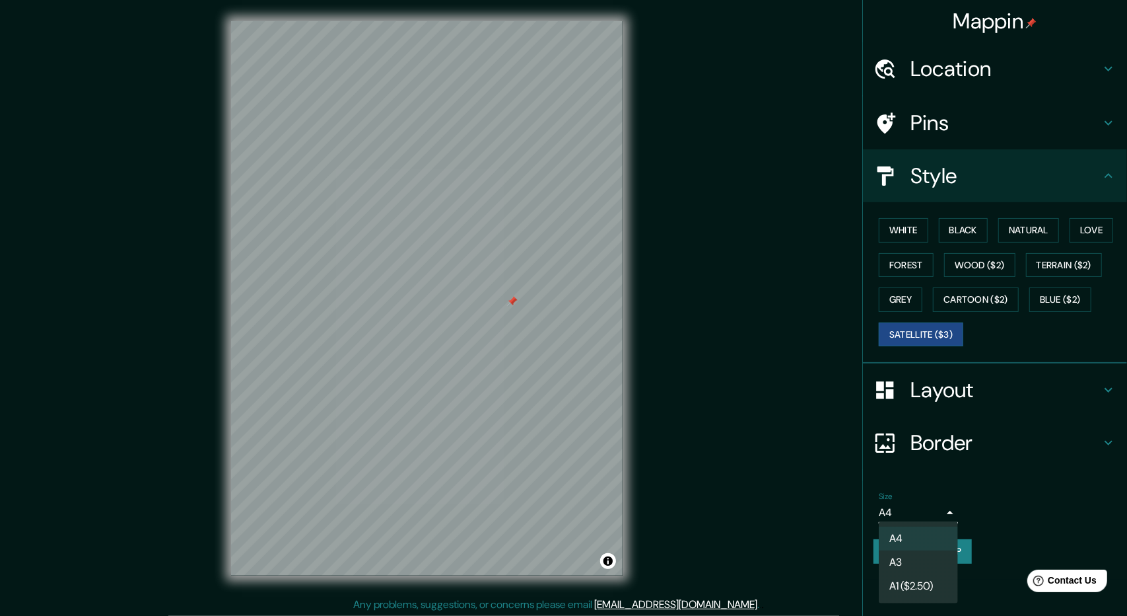
click at [923, 565] on li "A3" at bounding box center [918, 562] width 79 height 24
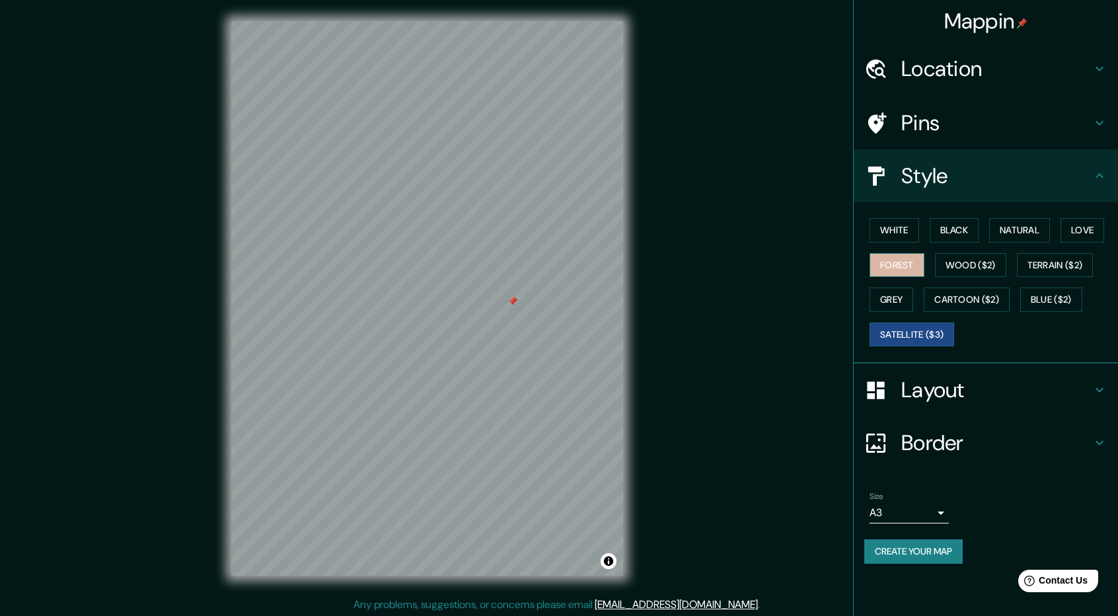
click at [902, 261] on button "Forest" at bounding box center [896, 265] width 55 height 24
click at [932, 557] on button "Create your map" at bounding box center [913, 551] width 98 height 24
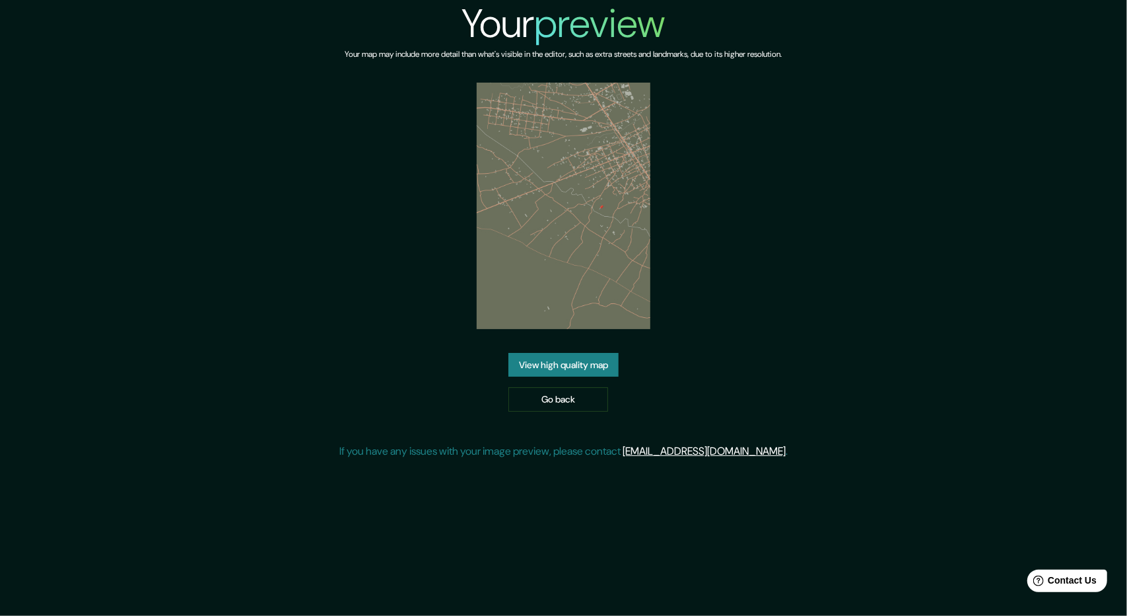
click at [603, 205] on img at bounding box center [564, 206] width 174 height 246
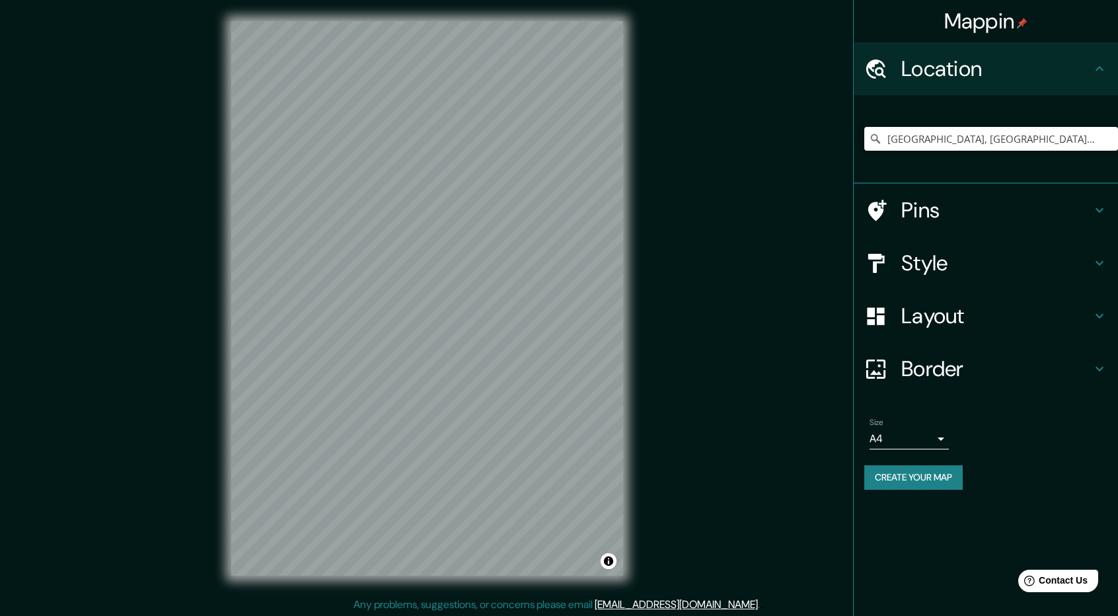
click at [1095, 137] on input "[GEOGRAPHIC_DATA], [GEOGRAPHIC_DATA], [GEOGRAPHIC_DATA]" at bounding box center [991, 139] width 254 height 24
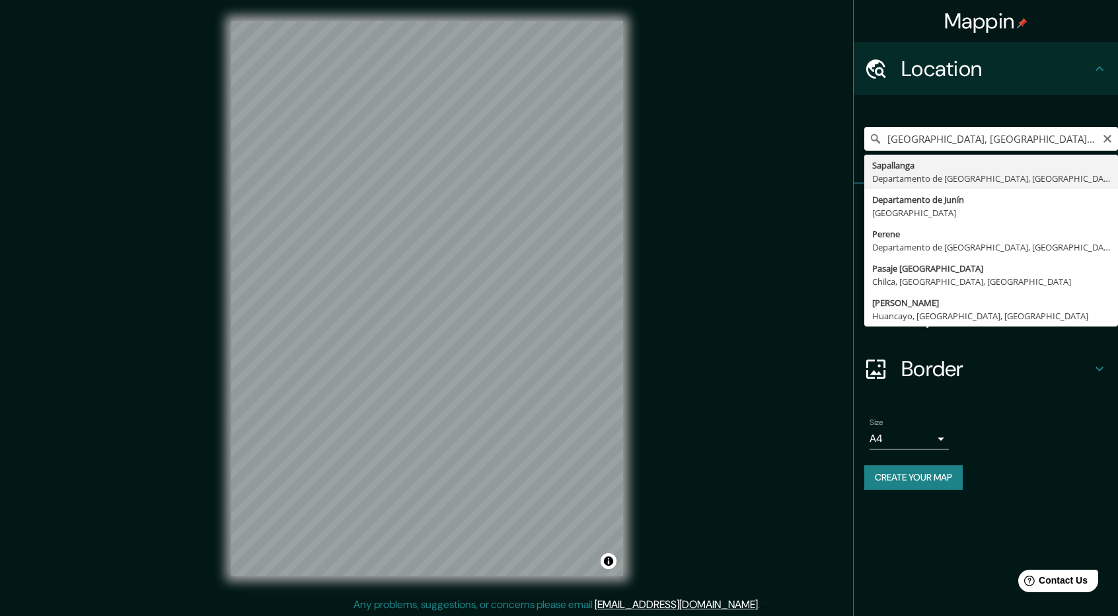
type input "[GEOGRAPHIC_DATA], [GEOGRAPHIC_DATA], [GEOGRAPHIC_DATA]"
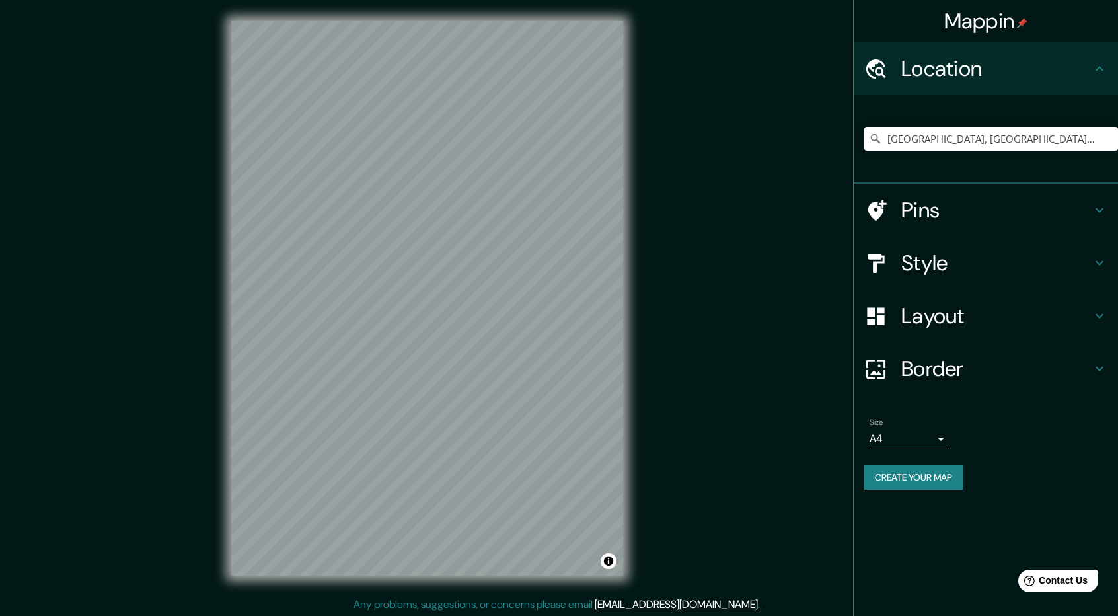
click at [962, 262] on h4 "Style" at bounding box center [996, 263] width 190 height 26
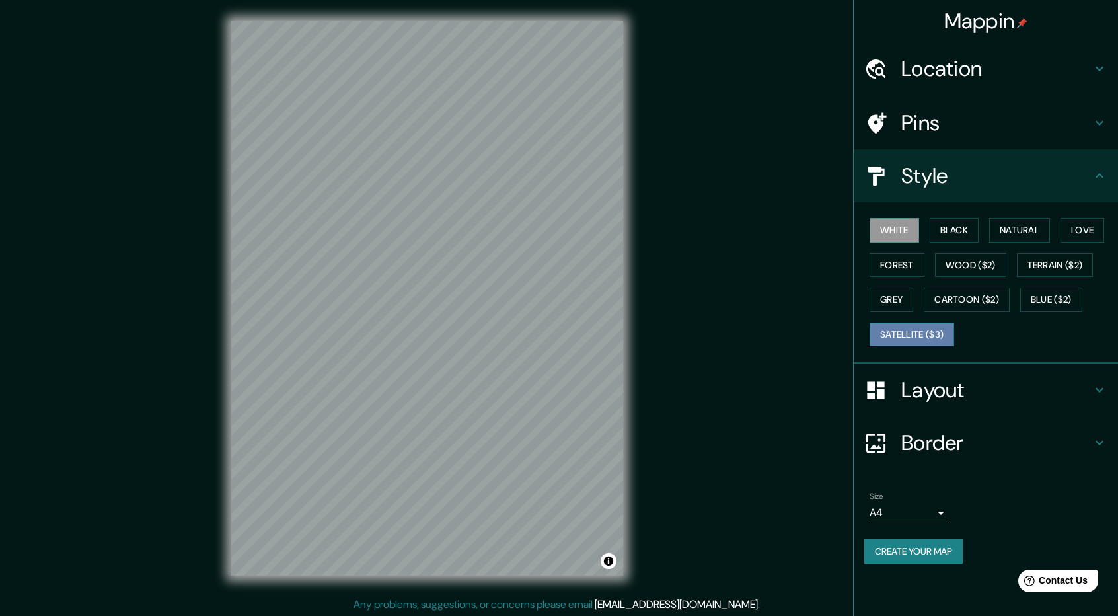
click at [927, 330] on button "Satellite ($3)" at bounding box center [911, 334] width 85 height 24
click at [968, 301] on button "Cartoon ($2)" at bounding box center [966, 299] width 86 height 24
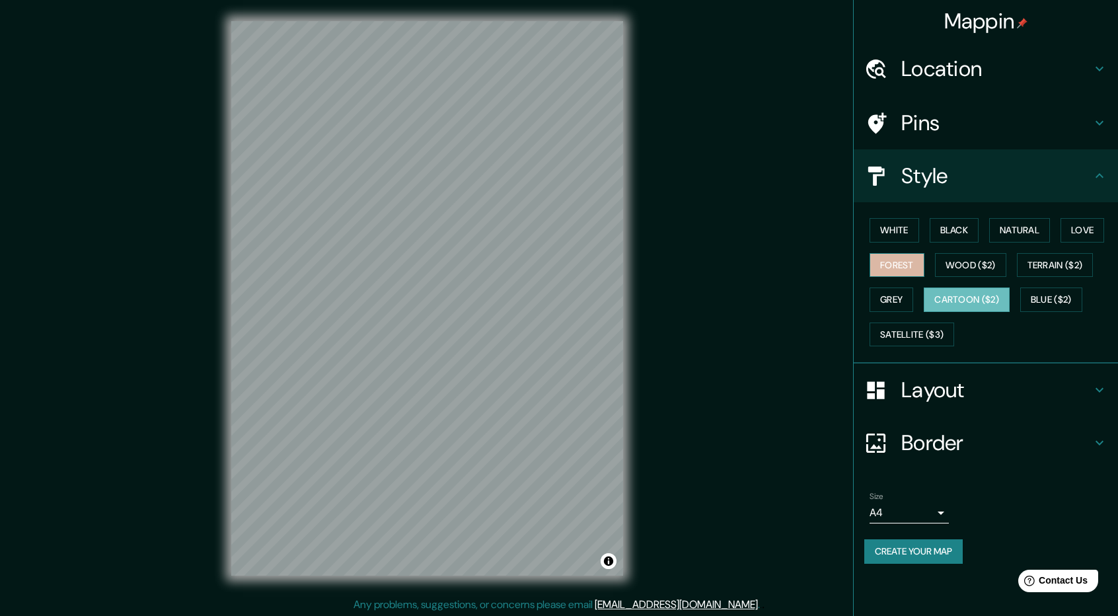
click at [915, 263] on button "Forest" at bounding box center [896, 265] width 55 height 24
click at [914, 549] on button "Create your map" at bounding box center [913, 551] width 98 height 24
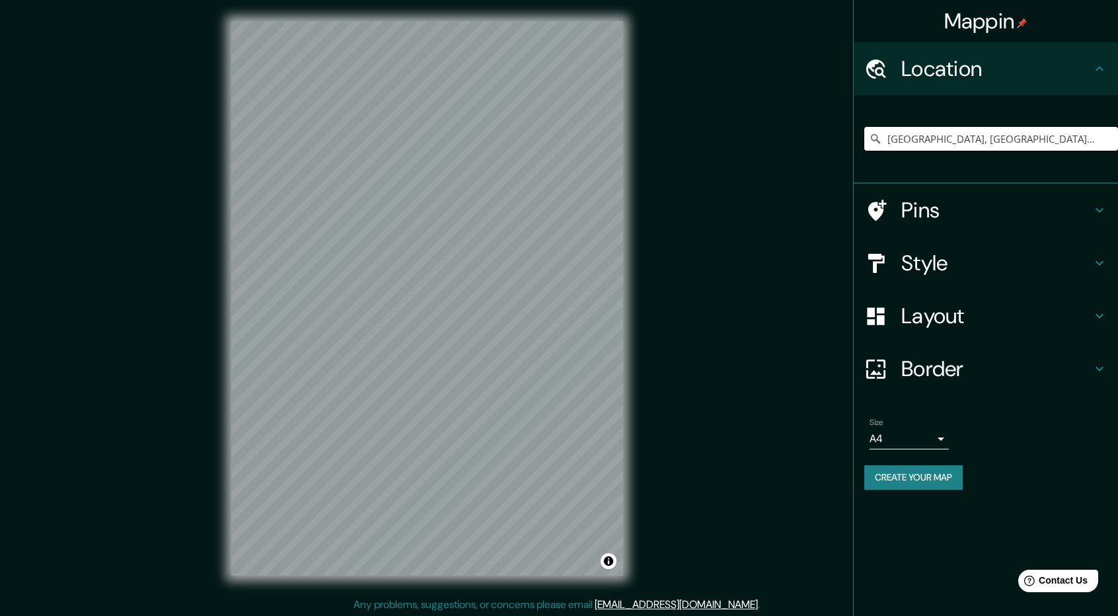
click at [1075, 135] on input "[GEOGRAPHIC_DATA], [GEOGRAPHIC_DATA], [GEOGRAPHIC_DATA]" at bounding box center [991, 139] width 254 height 24
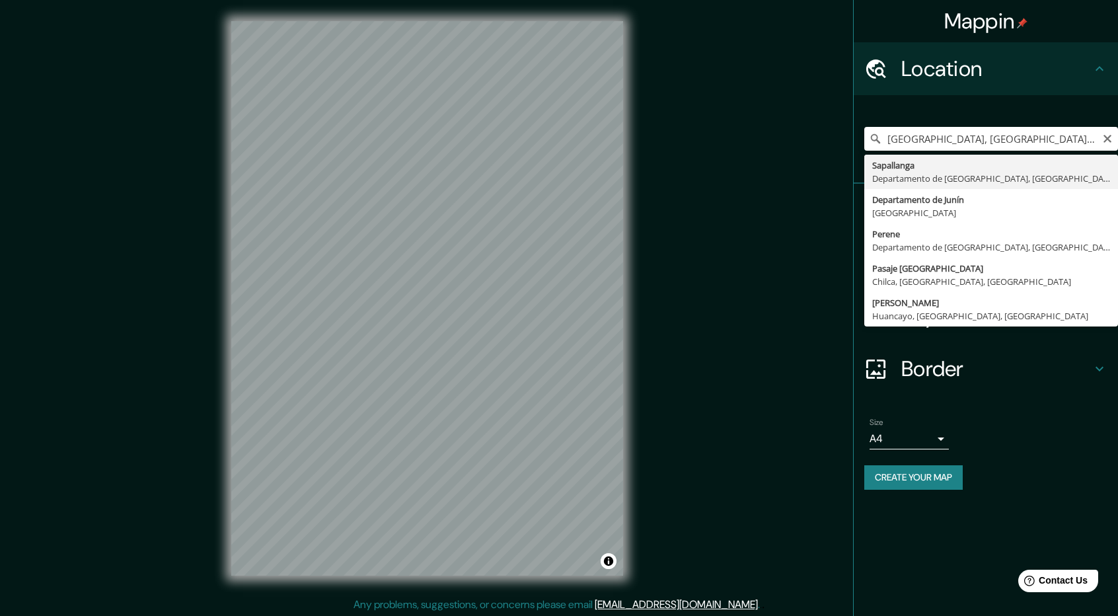
type input "[GEOGRAPHIC_DATA], [GEOGRAPHIC_DATA], [GEOGRAPHIC_DATA]"
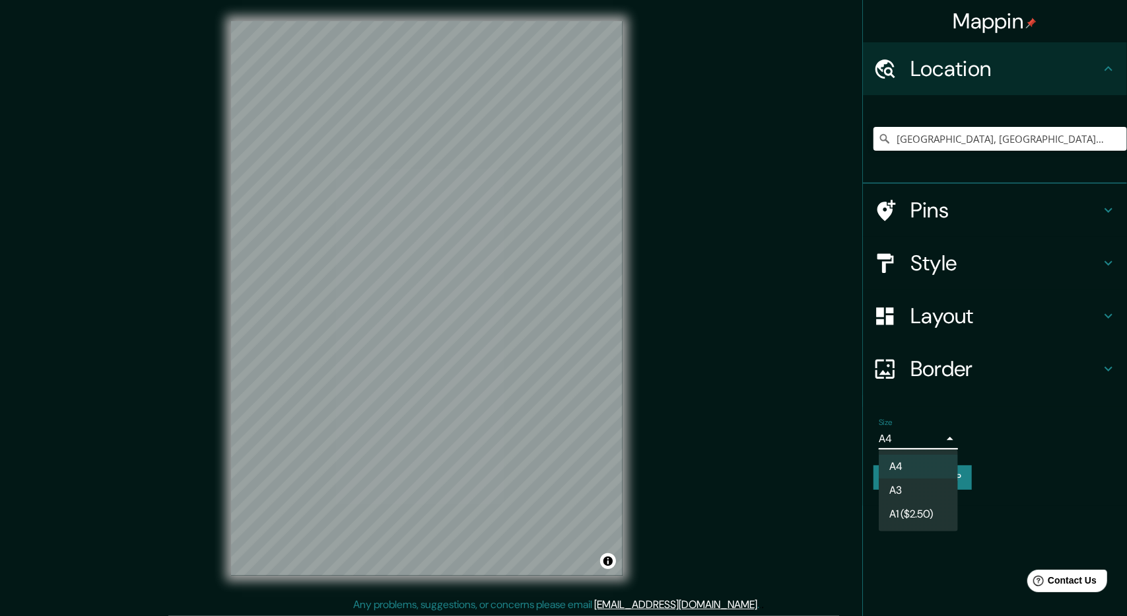
click at [923, 441] on body "Mappin Location [GEOGRAPHIC_DATA], [GEOGRAPHIC_DATA], [GEOGRAPHIC_DATA] Pins St…" at bounding box center [563, 308] width 1127 height 616
click at [931, 485] on li "A3" at bounding box center [918, 490] width 79 height 24
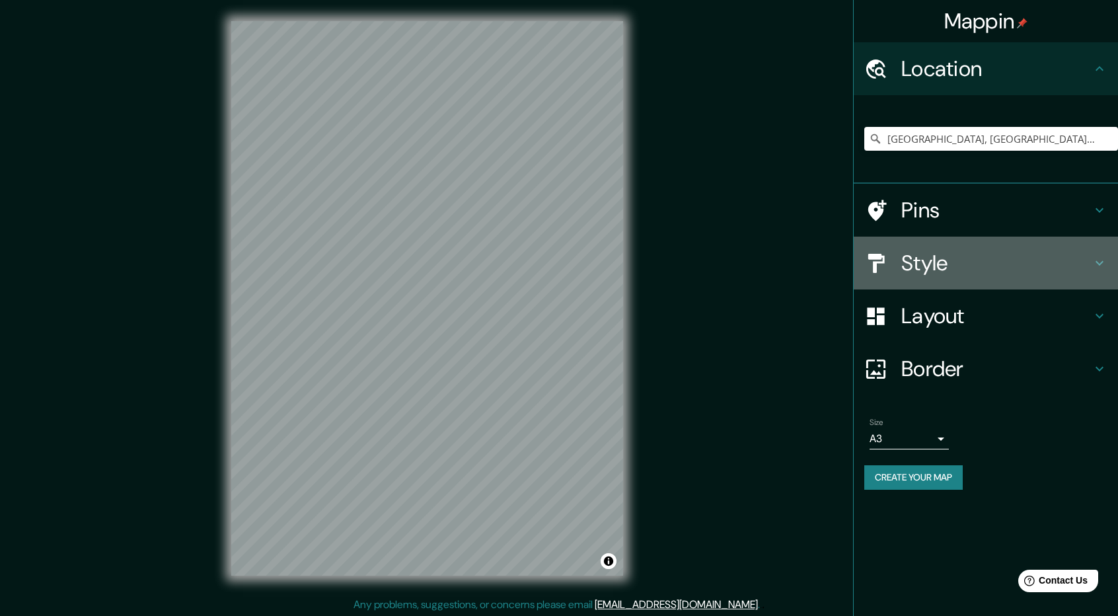
click at [970, 256] on h4 "Style" at bounding box center [996, 263] width 190 height 26
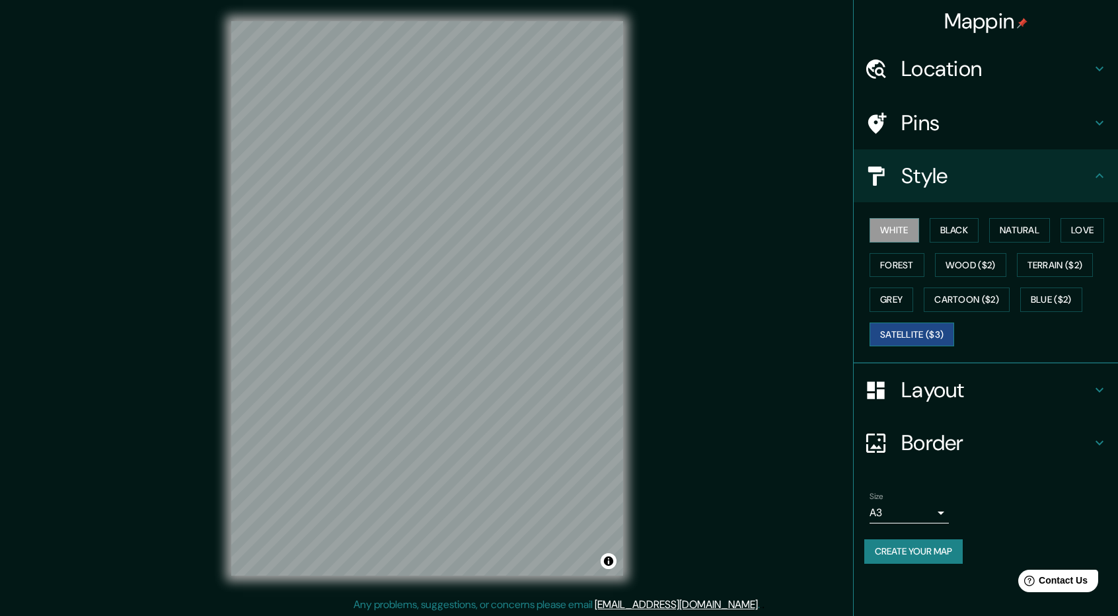
click at [928, 327] on button "Satellite ($3)" at bounding box center [911, 334] width 85 height 24
click at [938, 550] on button "Create your map" at bounding box center [913, 551] width 98 height 24
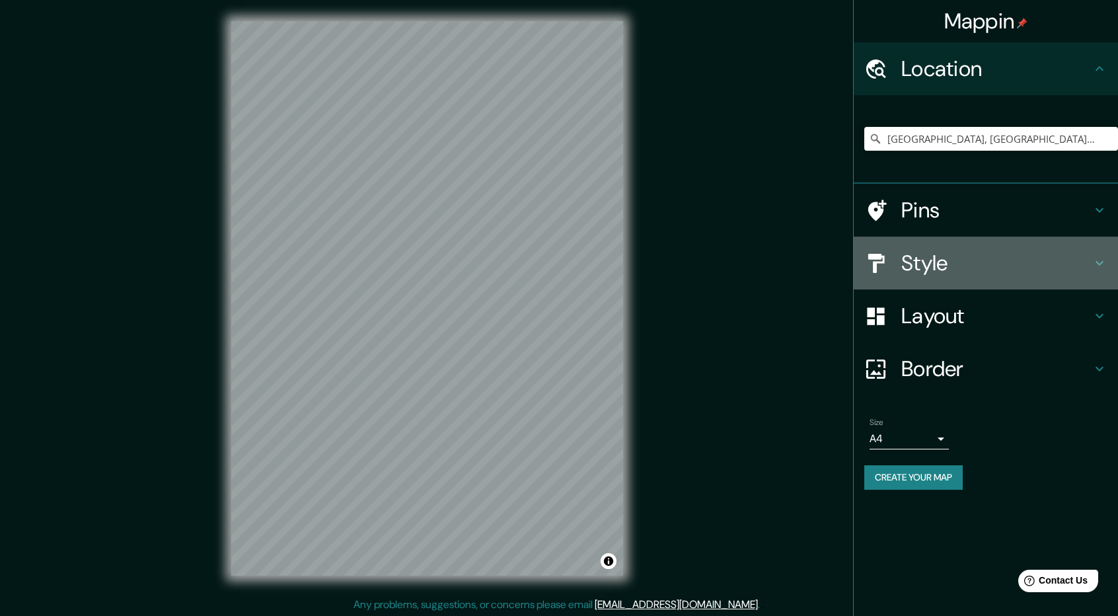
click at [949, 271] on h4 "Style" at bounding box center [996, 263] width 190 height 26
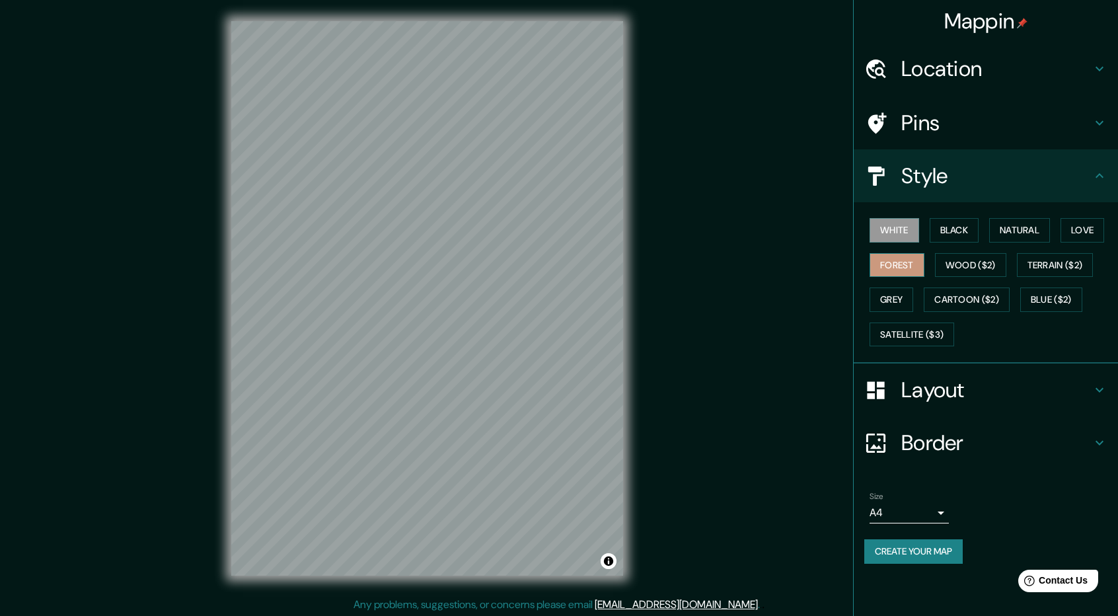
click at [893, 263] on button "Forest" at bounding box center [896, 265] width 55 height 24
click at [876, 232] on button "White" at bounding box center [894, 230] width 50 height 24
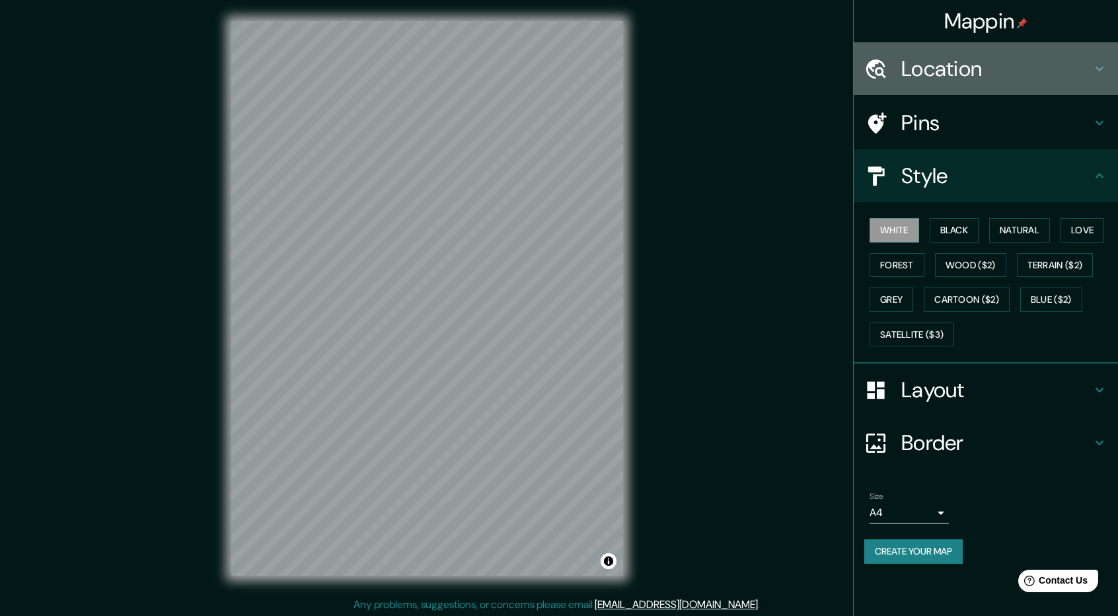
click at [999, 75] on h4 "Location" at bounding box center [996, 68] width 190 height 26
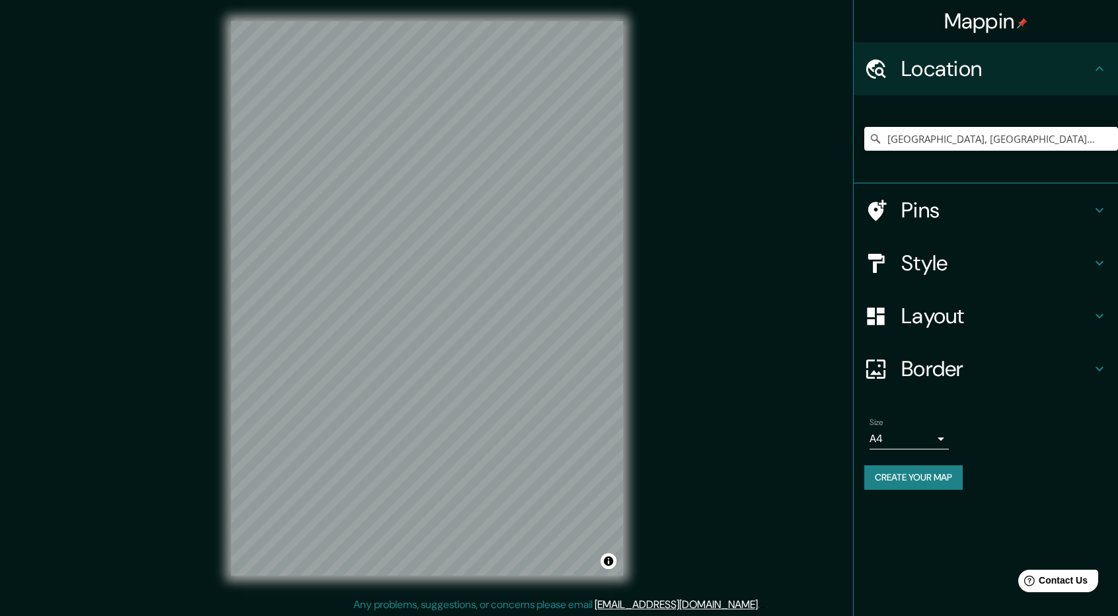
click at [986, 199] on h4 "Pins" at bounding box center [996, 210] width 190 height 26
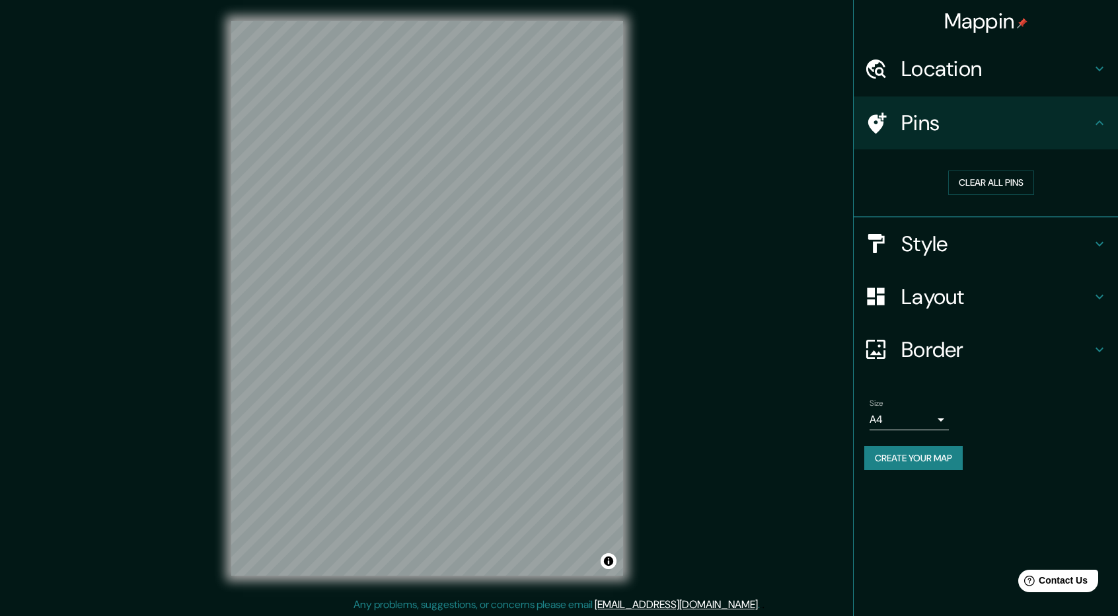
click at [1038, 125] on h4 "Pins" at bounding box center [996, 123] width 190 height 26
click at [1040, 80] on h4 "Location" at bounding box center [996, 68] width 190 height 26
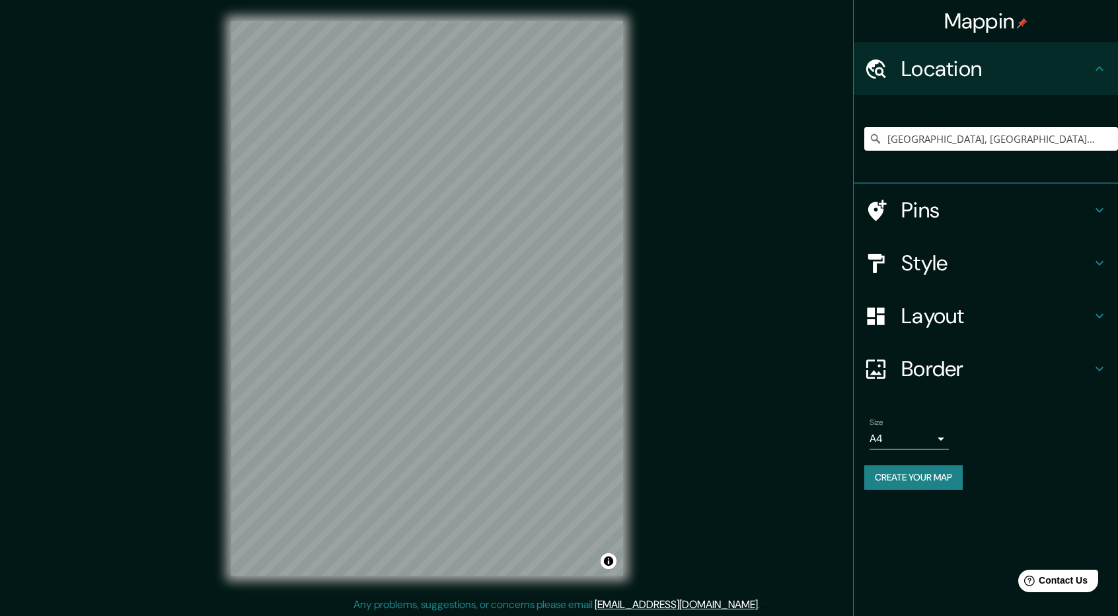
click at [1073, 139] on input "Sapallanga, Departamento de Junín, Perú" at bounding box center [991, 139] width 254 height 24
click at [1078, 136] on input "Sapallanga, Departamento de Junín, Perú" at bounding box center [991, 139] width 254 height 24
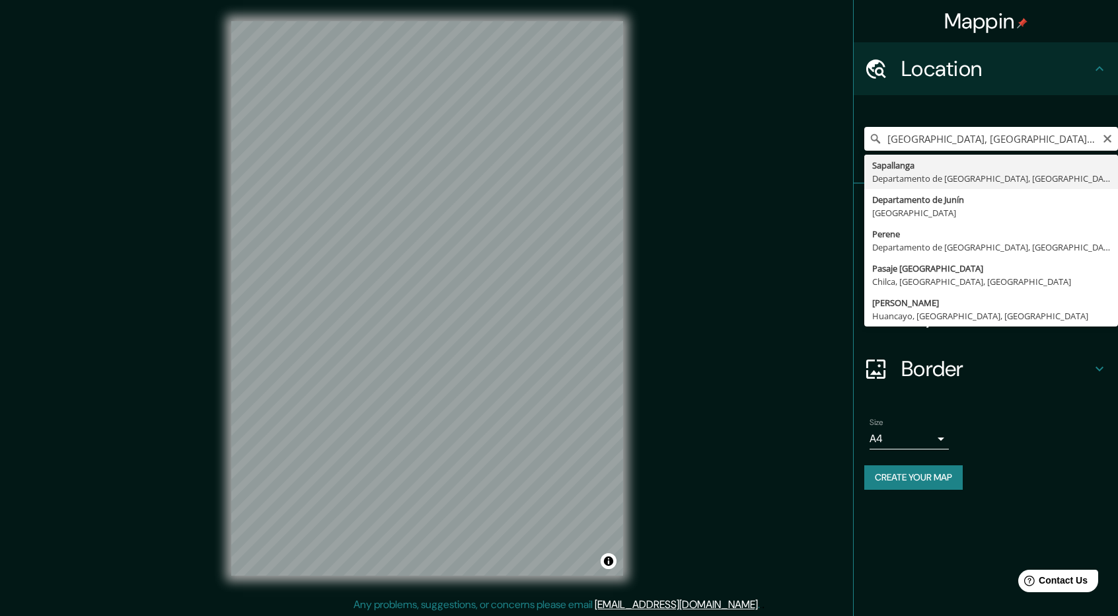
type input "Sapallanga, Departamento de Junín, Perú"
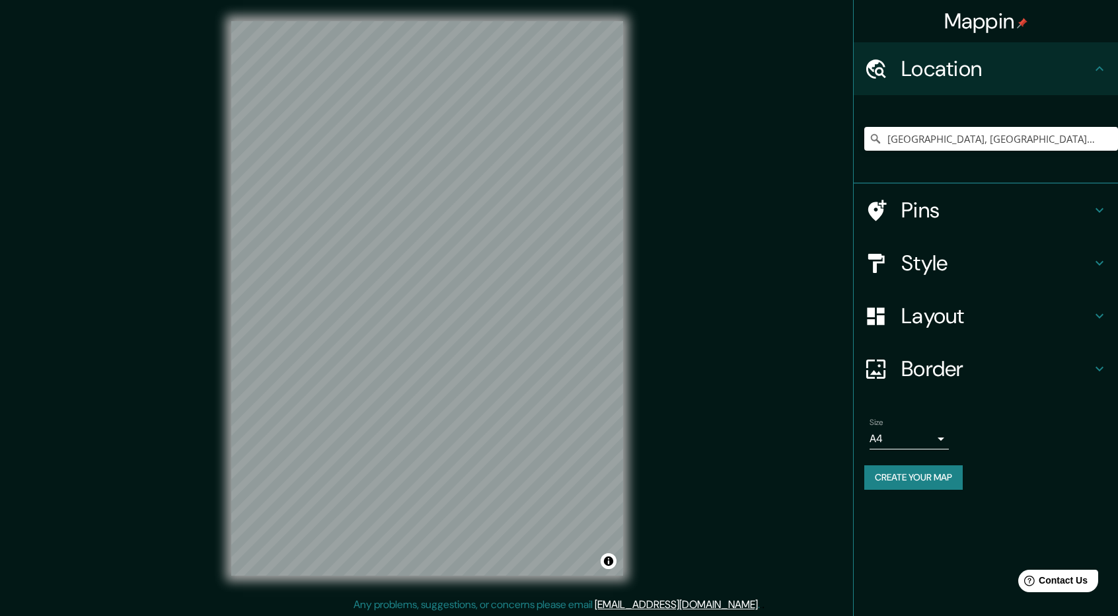
drag, startPoint x: 931, startPoint y: 423, endPoint x: 931, endPoint y: 438, distance: 14.5
click at [931, 427] on div "Size A4 single" at bounding box center [908, 433] width 79 height 32
click at [931, 438] on body "Mappin Location Sapallanga, Departamento de Junín, Perú Pins Style Layout Borde…" at bounding box center [559, 308] width 1118 height 616
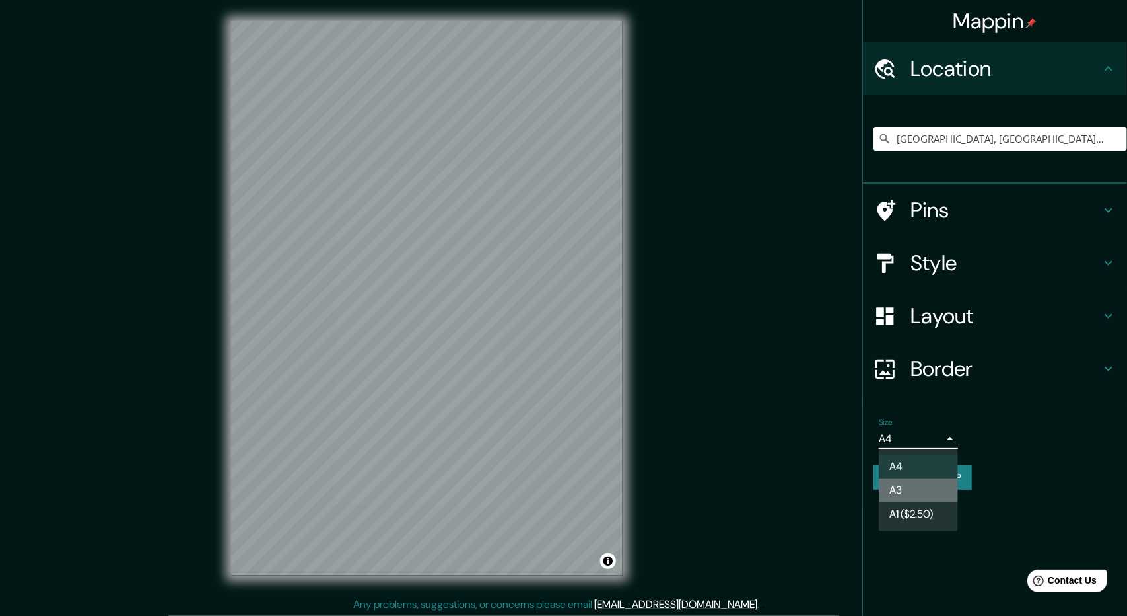
click at [923, 487] on li "A3" at bounding box center [918, 490] width 79 height 24
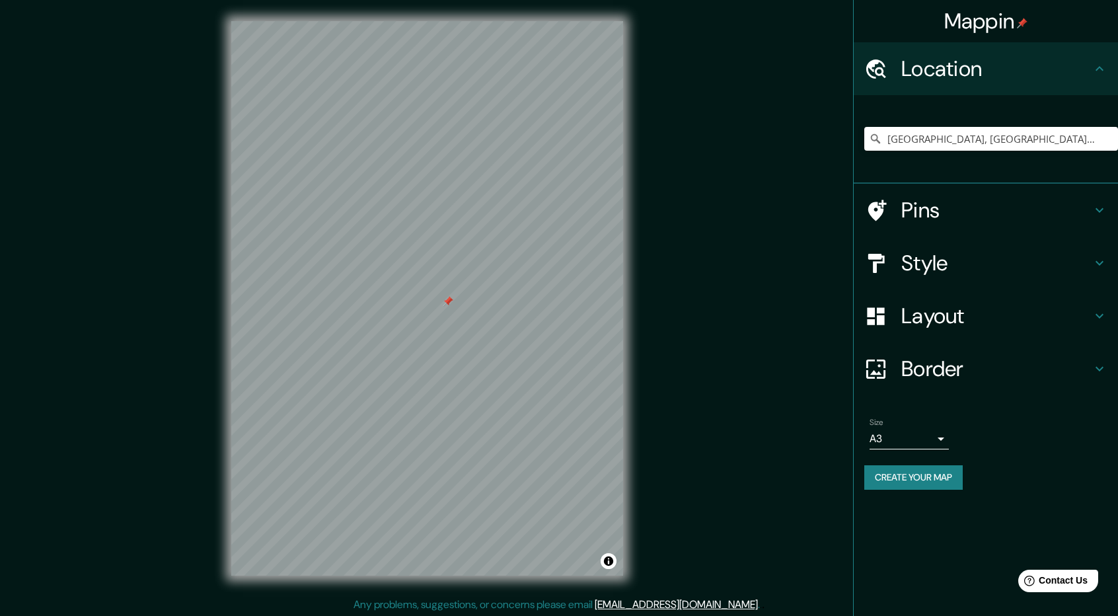
click at [448, 303] on div at bounding box center [448, 301] width 11 height 11
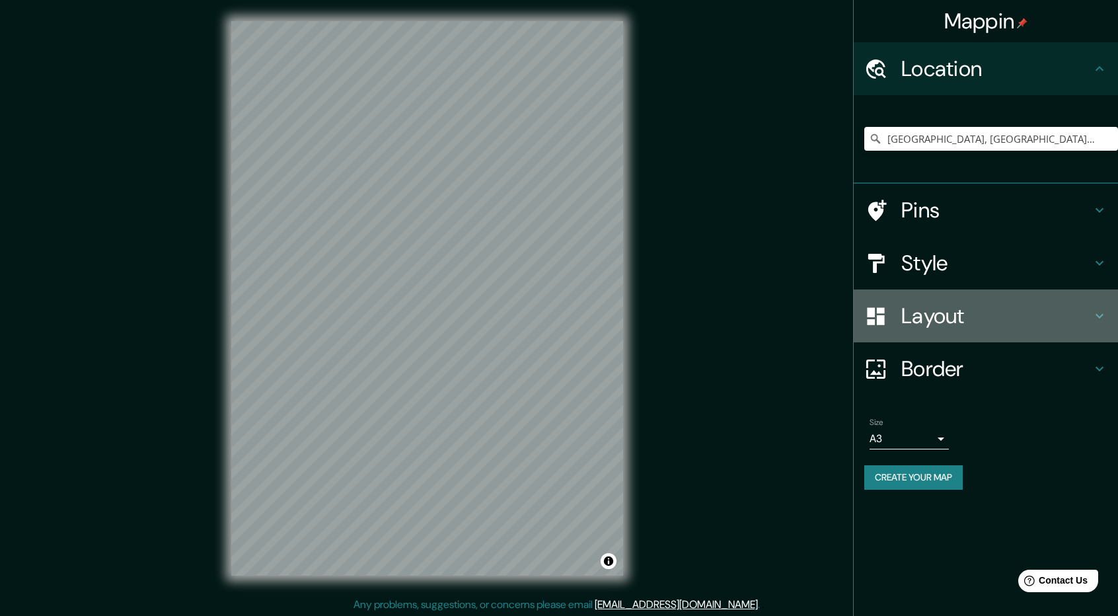
click at [1005, 306] on h4 "Layout" at bounding box center [996, 316] width 190 height 26
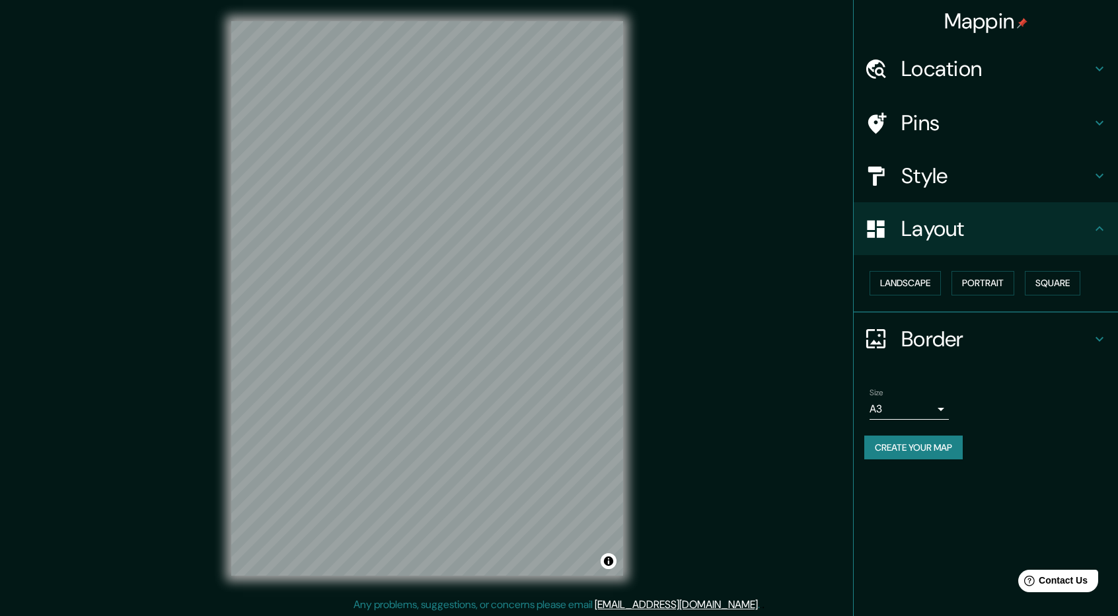
click at [932, 156] on div "Style" at bounding box center [985, 175] width 264 height 53
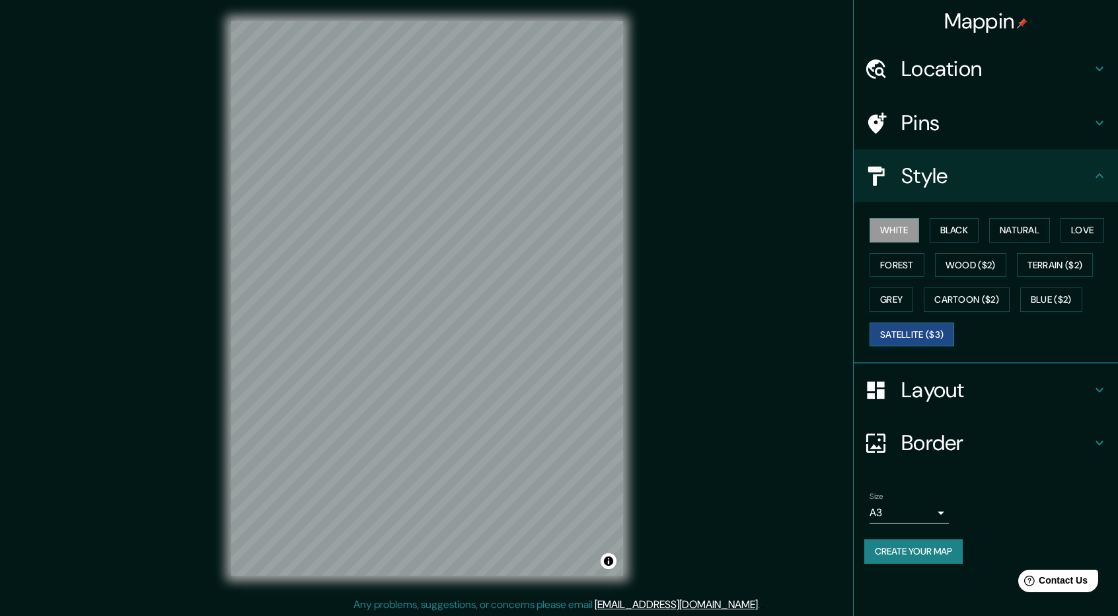
click at [904, 338] on button "Satellite ($3)" at bounding box center [911, 334] width 85 height 24
click at [509, 252] on div at bounding box center [514, 257] width 11 height 11
click at [505, 248] on div at bounding box center [506, 246] width 11 height 11
click at [517, 256] on div at bounding box center [516, 258] width 11 height 11
click at [515, 256] on div at bounding box center [513, 257] width 11 height 11
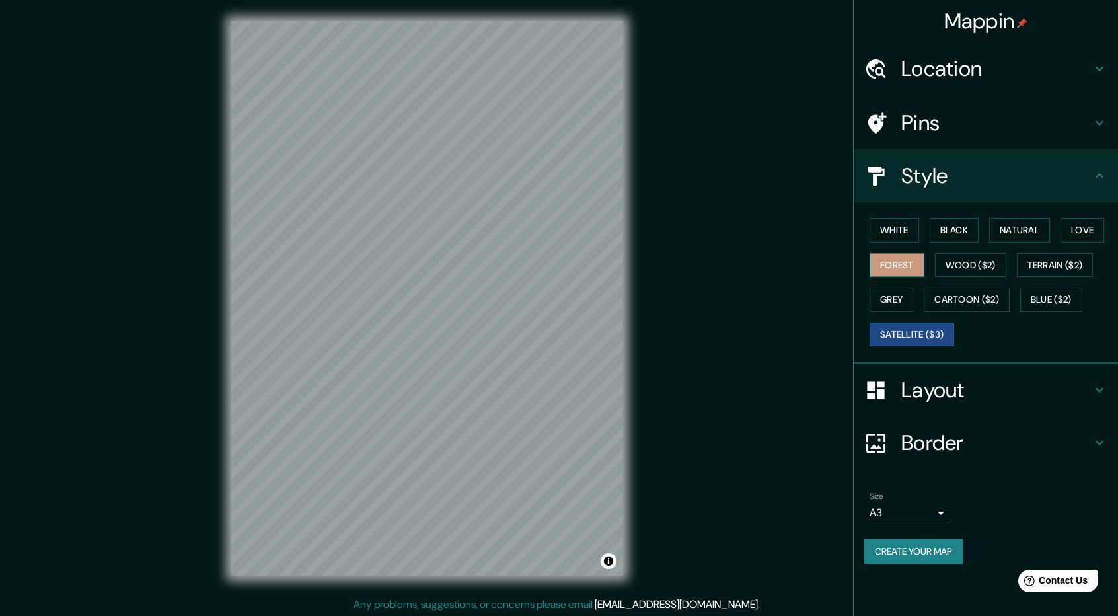
click at [892, 266] on button "Forest" at bounding box center [896, 265] width 55 height 24
click at [910, 549] on button "Create your map" at bounding box center [913, 551] width 98 height 24
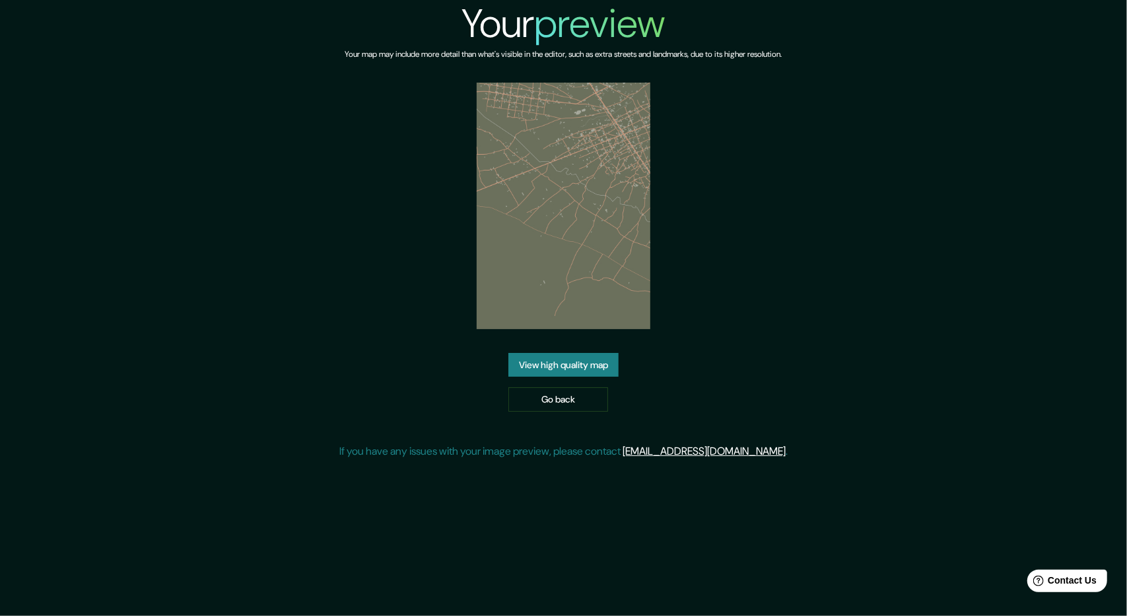
click at [585, 374] on link "View high quality map" at bounding box center [564, 365] width 110 height 24
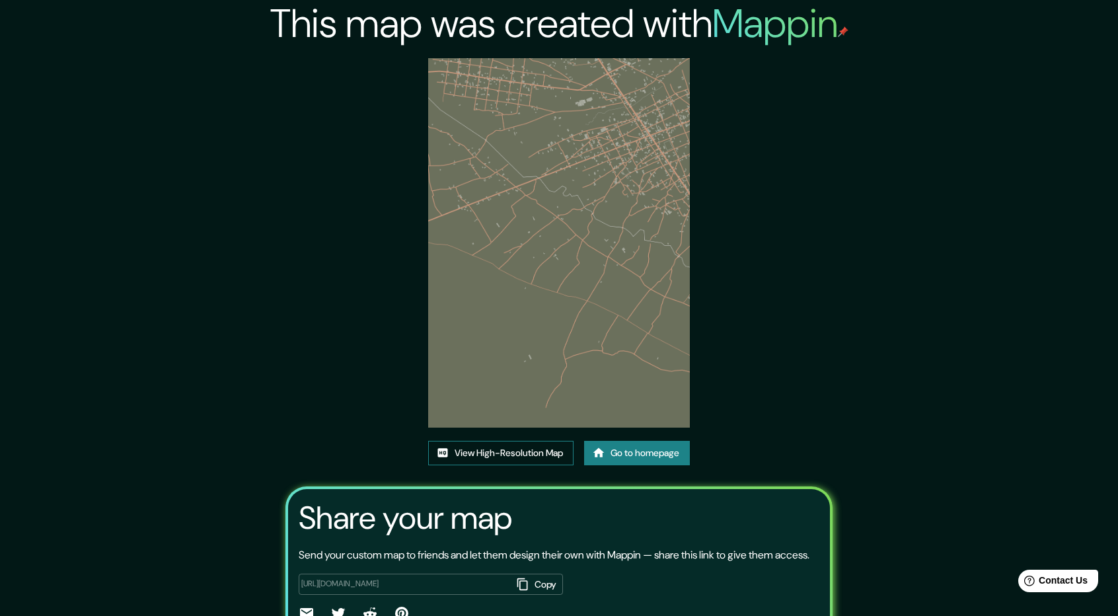
click at [514, 451] on link "View High-Resolution Map" at bounding box center [500, 453] width 145 height 24
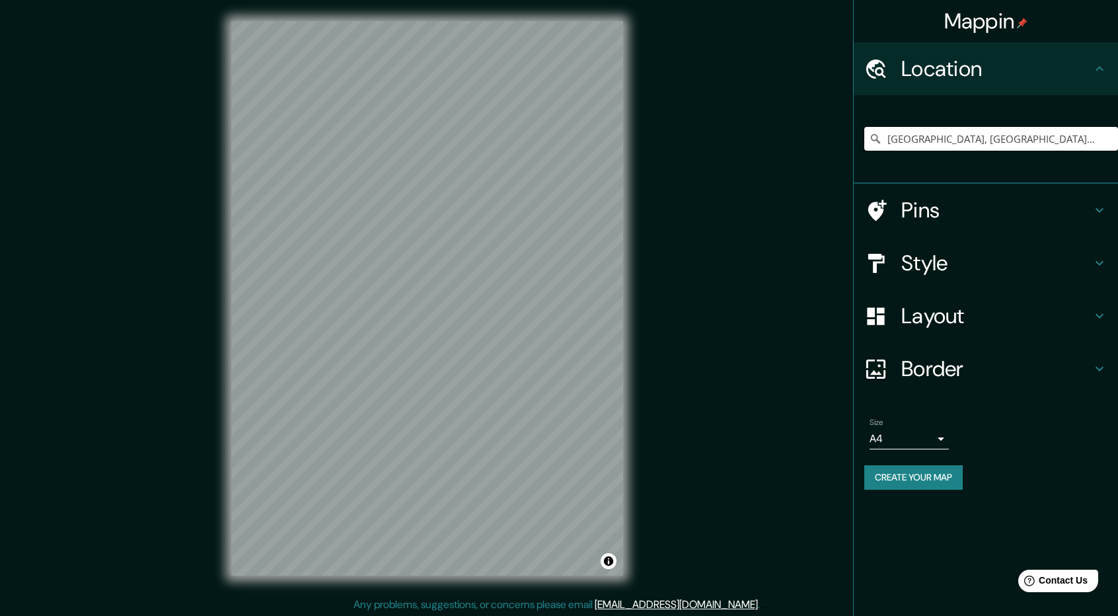
click at [1088, 133] on input "[GEOGRAPHIC_DATA], [GEOGRAPHIC_DATA], [GEOGRAPHIC_DATA]" at bounding box center [991, 139] width 254 height 24
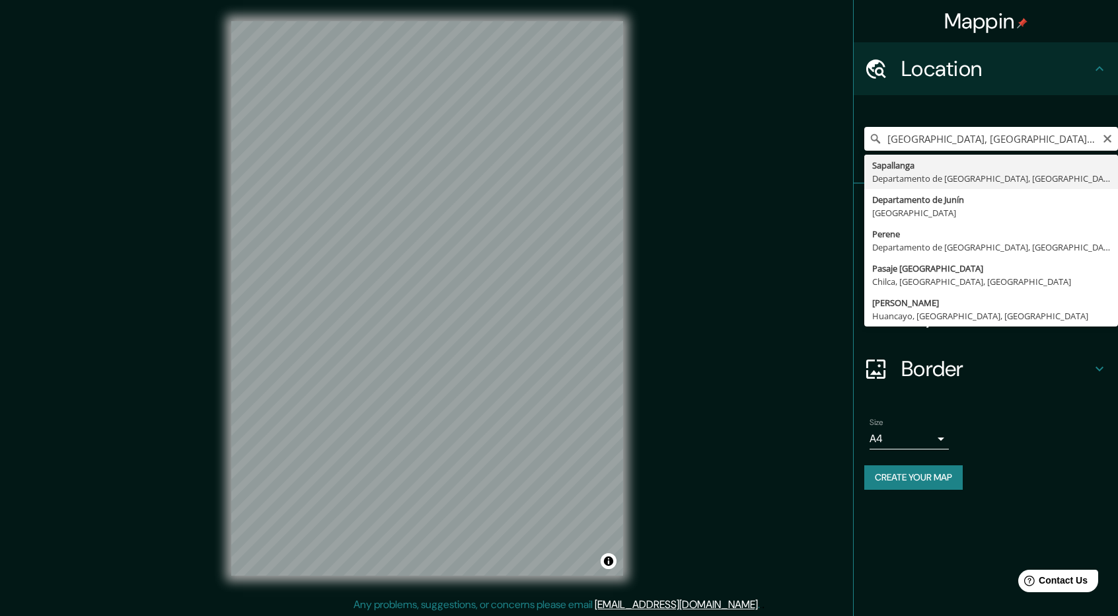
type input "[GEOGRAPHIC_DATA], [GEOGRAPHIC_DATA], [GEOGRAPHIC_DATA]"
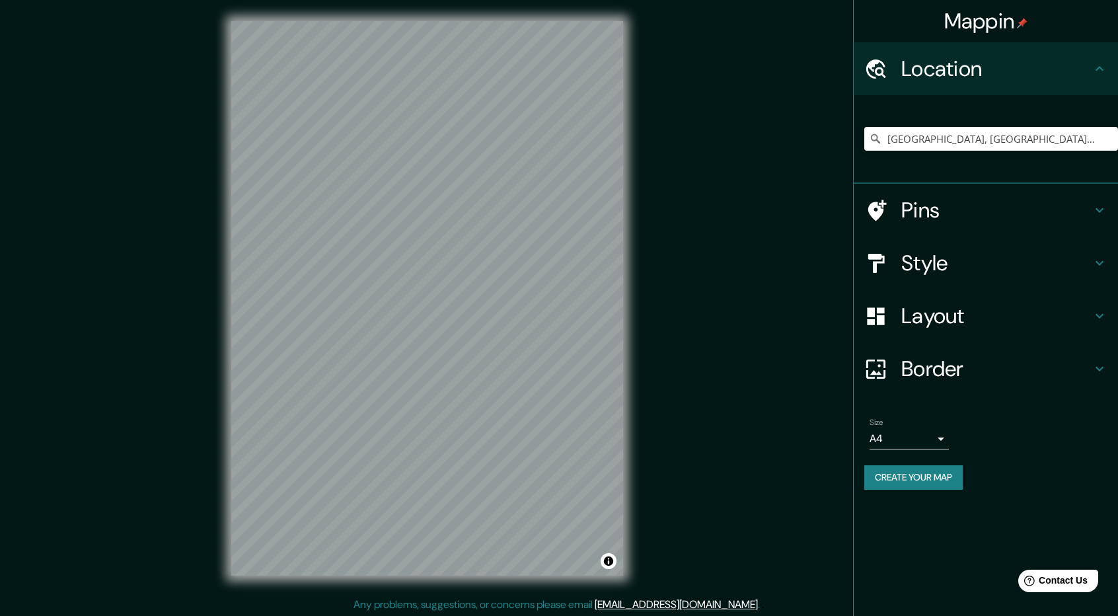
click at [948, 263] on h4 "Style" at bounding box center [996, 263] width 190 height 26
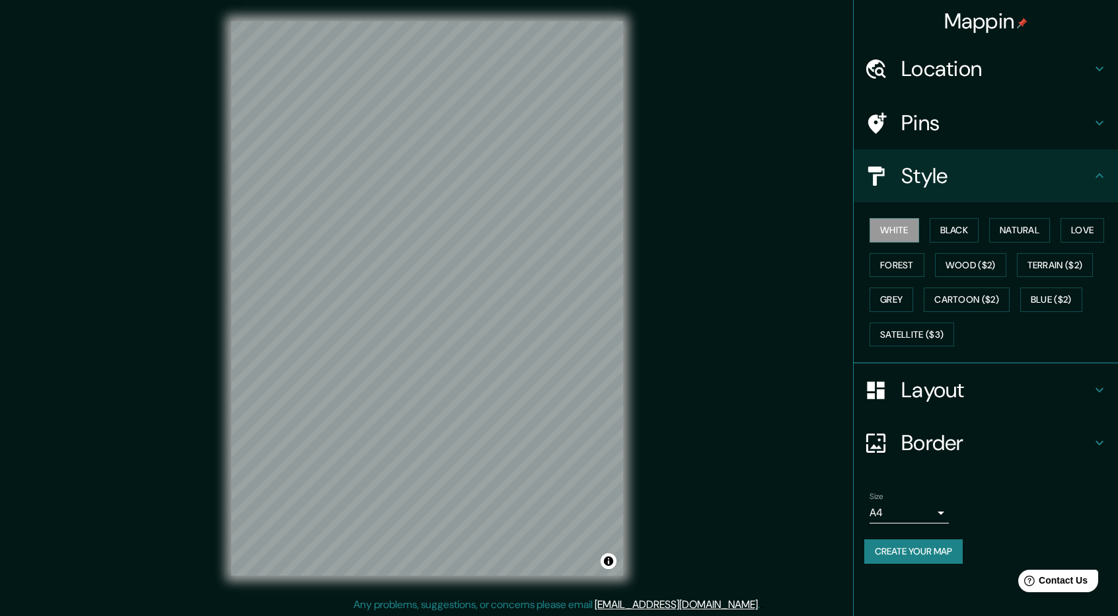
click at [919, 315] on div "White Black Natural Love Forest Wood ($2) Terrain ($2) Grey Cartoon ($2) Blue (…" at bounding box center [991, 282] width 254 height 139
click at [921, 323] on button "Satellite ($3)" at bounding box center [911, 334] width 85 height 24
click at [939, 224] on button "Black" at bounding box center [954, 230] width 50 height 24
click at [1015, 224] on button "Natural" at bounding box center [1019, 230] width 61 height 24
click at [1095, 234] on button "Love" at bounding box center [1082, 230] width 44 height 24
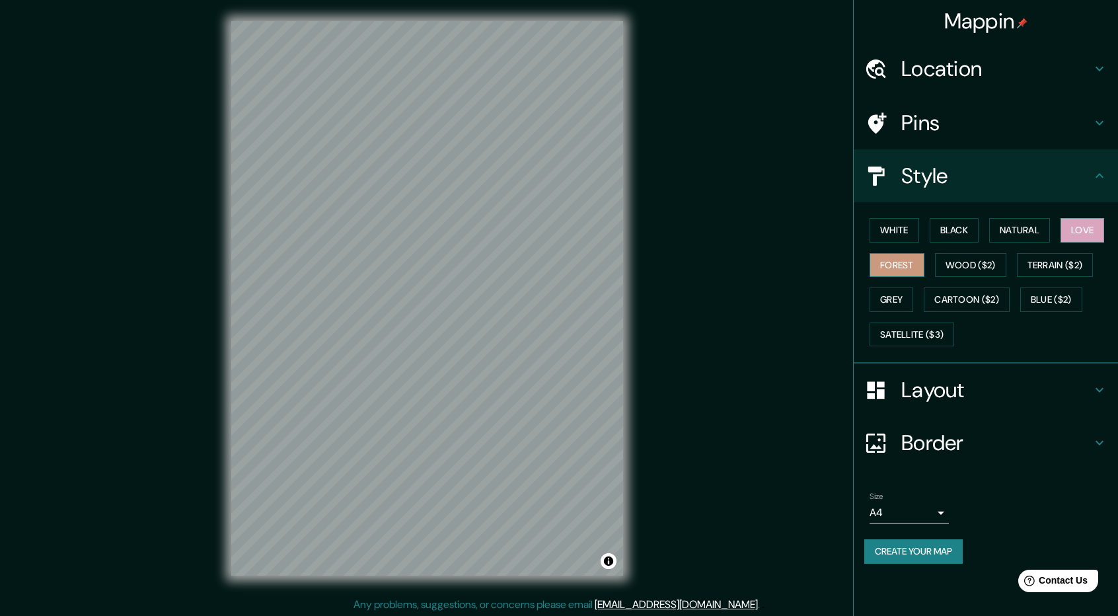
click at [874, 270] on button "Forest" at bounding box center [896, 265] width 55 height 24
click at [966, 265] on button "Wood ($2)" at bounding box center [970, 265] width 71 height 24
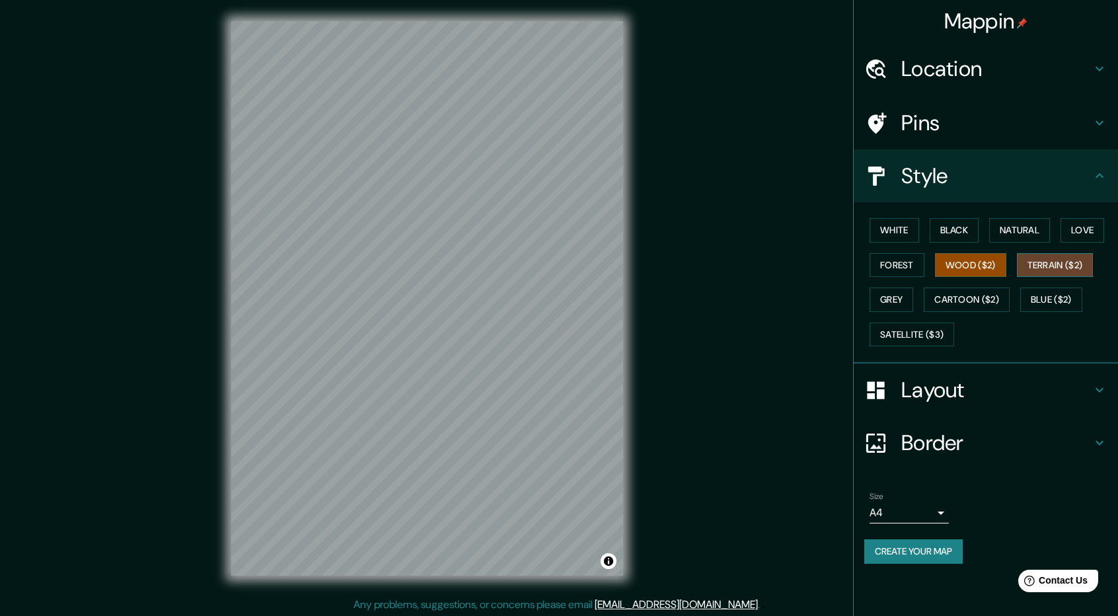
click at [1026, 263] on button "Terrain ($2)" at bounding box center [1054, 265] width 77 height 24
click at [984, 264] on button "Wood ($2)" at bounding box center [970, 265] width 71 height 24
click at [499, 200] on div at bounding box center [501, 196] width 11 height 11
click at [506, 200] on div at bounding box center [506, 199] width 11 height 11
click at [1029, 266] on button "Terrain ($2)" at bounding box center [1054, 265] width 77 height 24
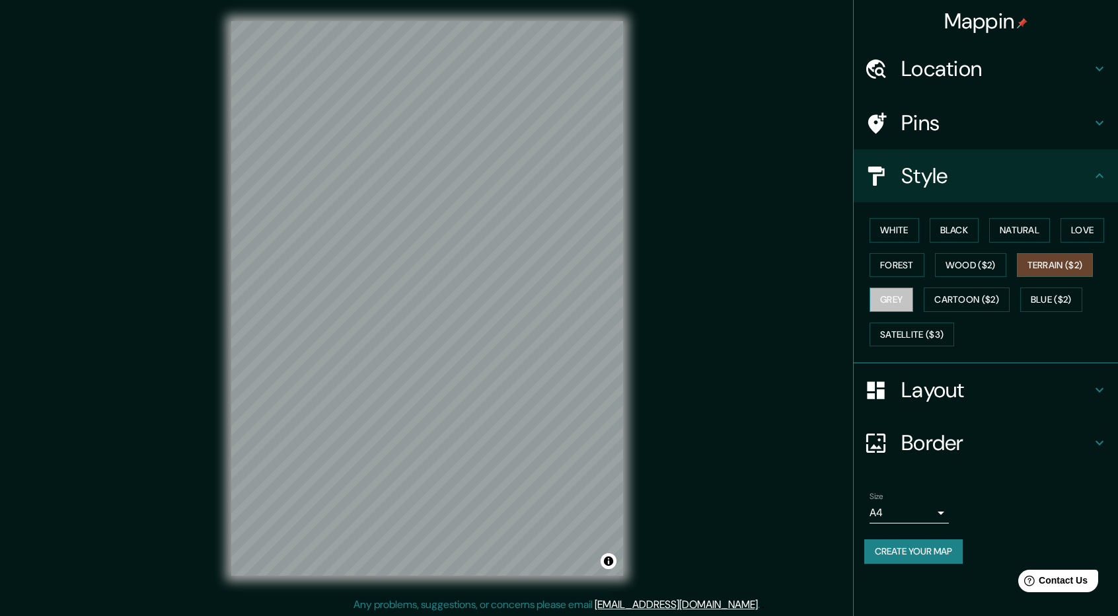
click at [886, 295] on button "Grey" at bounding box center [891, 299] width 44 height 24
click at [947, 297] on button "Cartoon ($2)" at bounding box center [966, 299] width 86 height 24
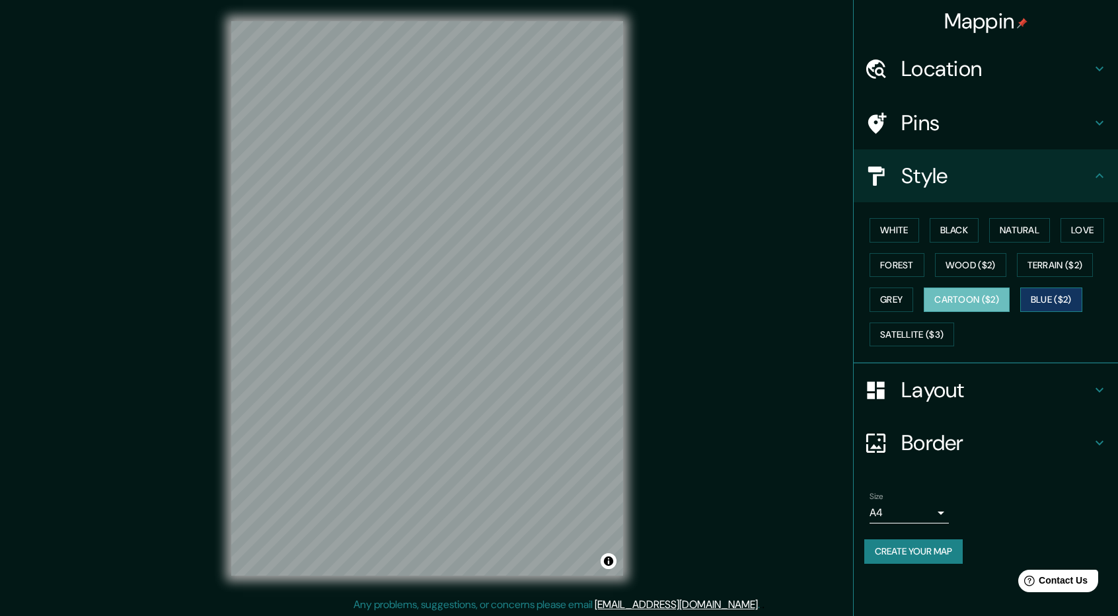
click at [1026, 297] on button "Blue ($2)" at bounding box center [1051, 299] width 62 height 24
click at [906, 327] on button "Satellite ($3)" at bounding box center [911, 334] width 85 height 24
drag, startPoint x: 977, startPoint y: 335, endPoint x: 863, endPoint y: 258, distance: 137.9
click at [911, 276] on div "White Black Natural Love Forest Wood ($2) Terrain ($2) Grey Cartoon ($2) Blue (…" at bounding box center [991, 282] width 254 height 139
